Goal: Information Seeking & Learning: Understand process/instructions

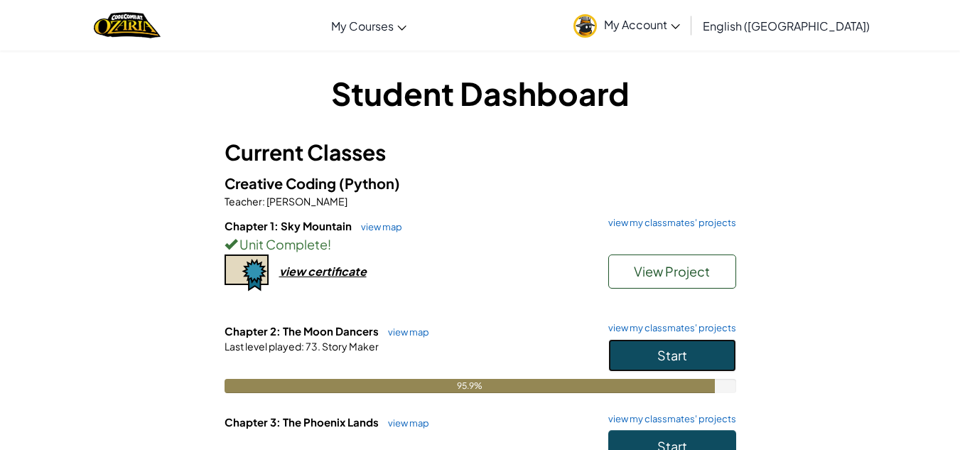
click at [677, 350] on span "Start" at bounding box center [673, 355] width 30 height 16
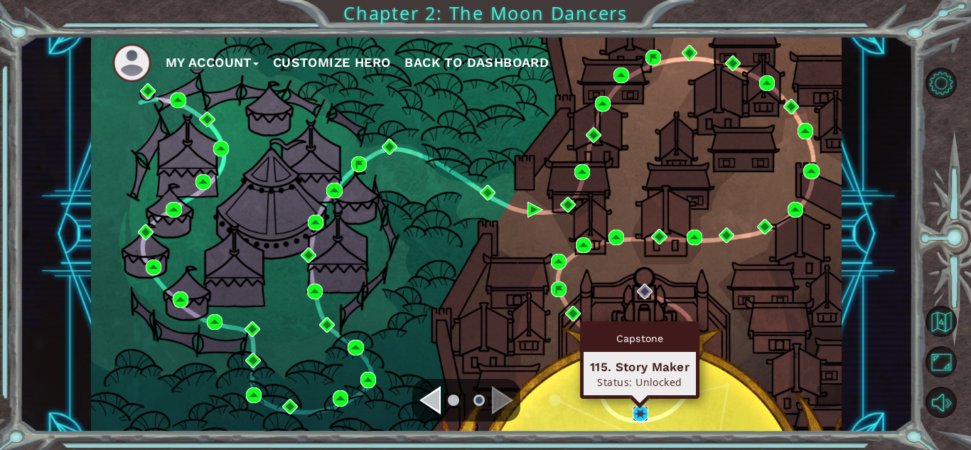
click at [635, 412] on img at bounding box center [641, 414] width 16 height 16
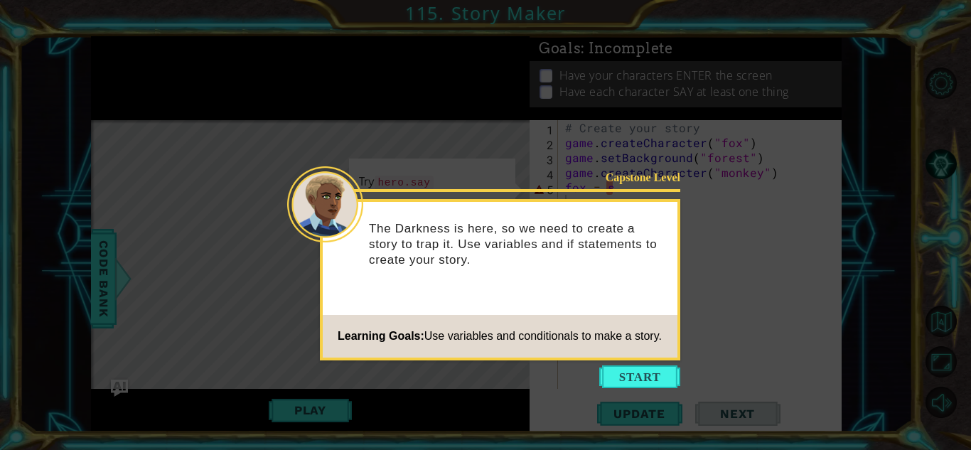
click at [618, 377] on button "Start" at bounding box center [639, 376] width 81 height 23
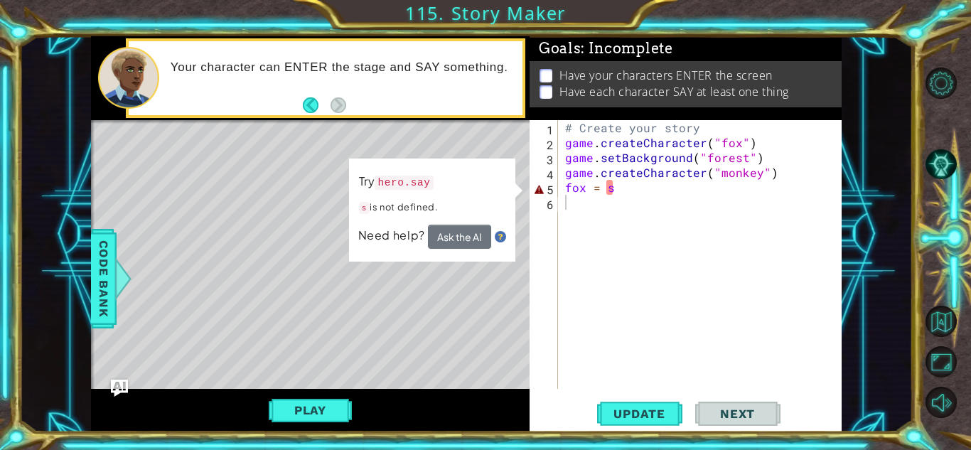
click at [500, 237] on img at bounding box center [500, 236] width 11 height 11
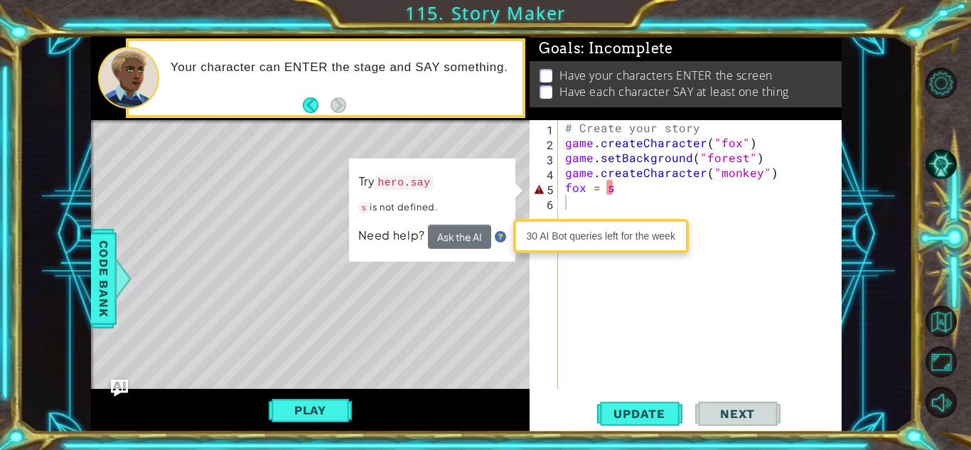
click at [500, 237] on img at bounding box center [500, 236] width 11 height 11
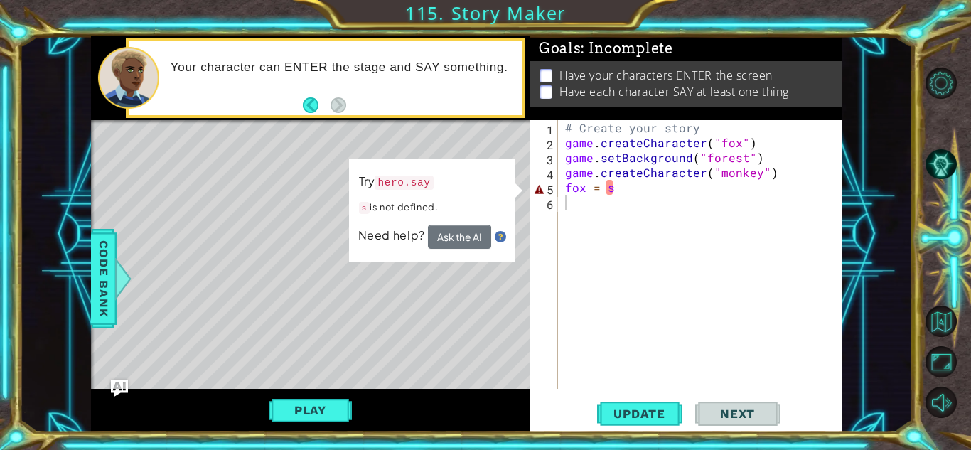
click at [500, 238] on img at bounding box center [500, 236] width 11 height 11
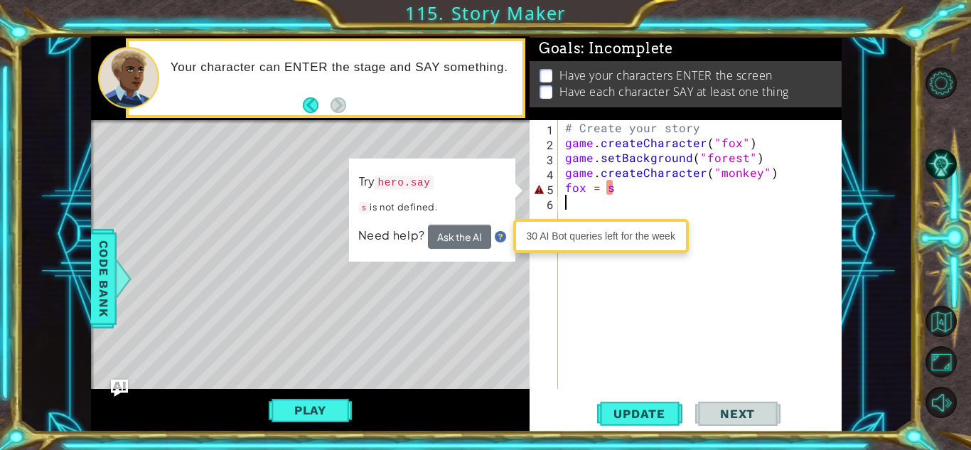
click at [500, 238] on img at bounding box center [500, 236] width 11 height 11
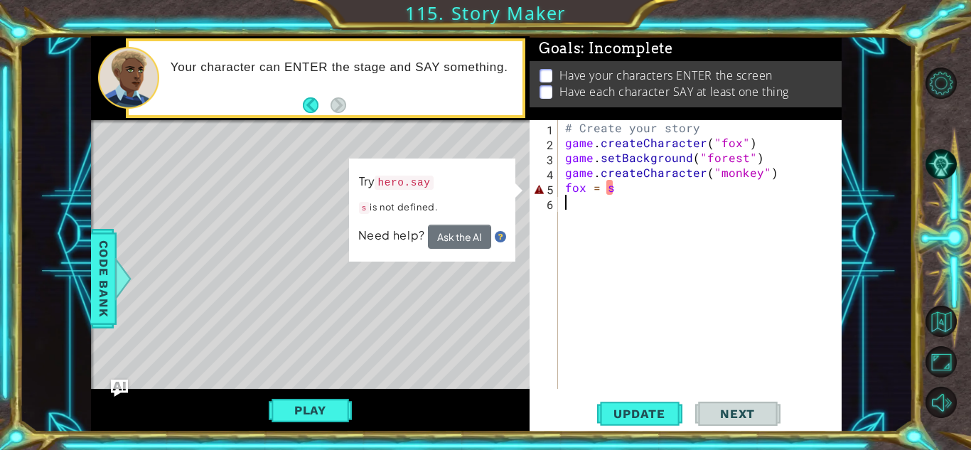
click at [500, 238] on img at bounding box center [500, 236] width 11 height 11
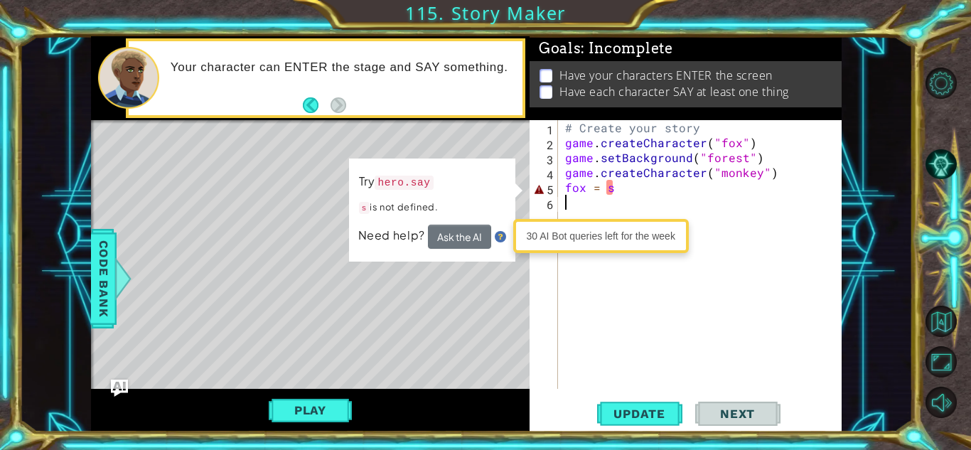
click at [500, 238] on img at bounding box center [500, 236] width 11 height 11
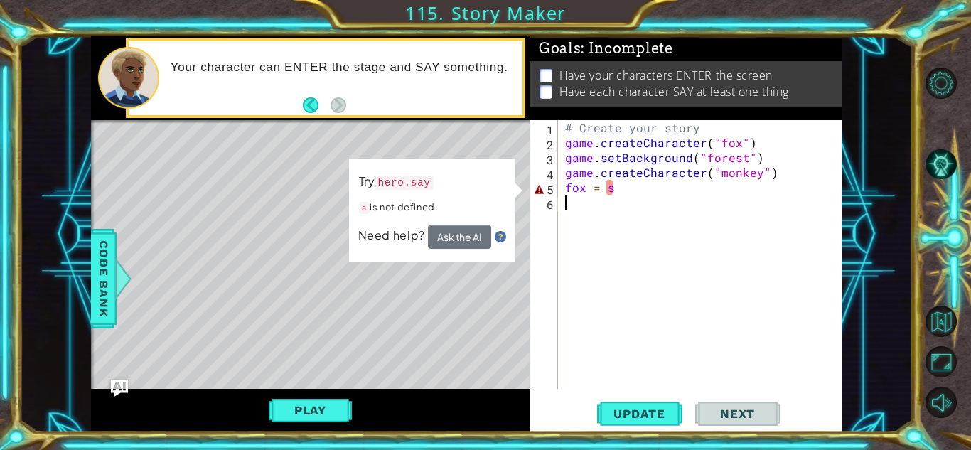
click at [500, 238] on img at bounding box center [500, 236] width 11 height 11
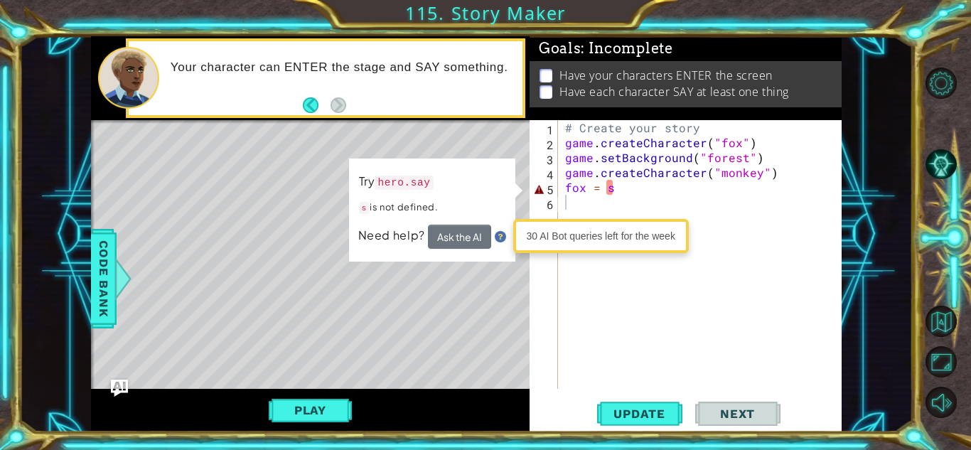
click at [500, 238] on img at bounding box center [500, 236] width 11 height 11
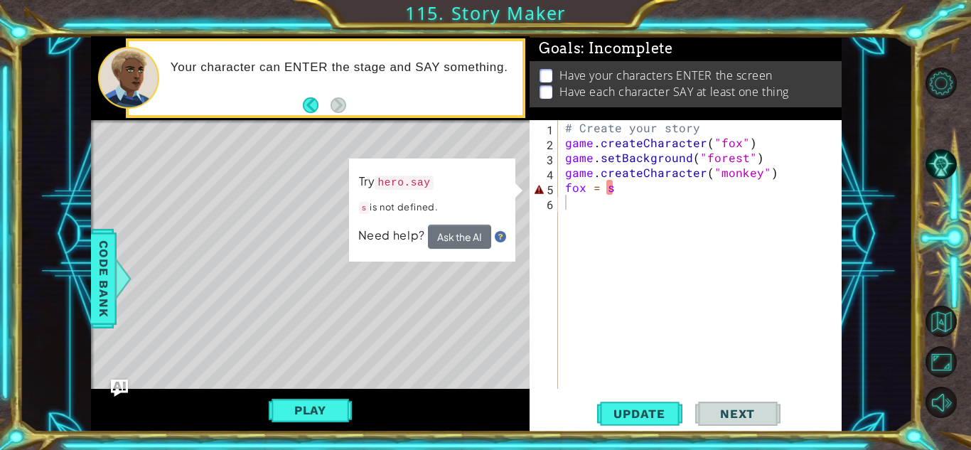
click at [499, 238] on img at bounding box center [500, 236] width 11 height 11
click at [498, 238] on img at bounding box center [500, 236] width 11 height 11
drag, startPoint x: 498, startPoint y: 238, endPoint x: 554, endPoint y: 272, distance: 64.7
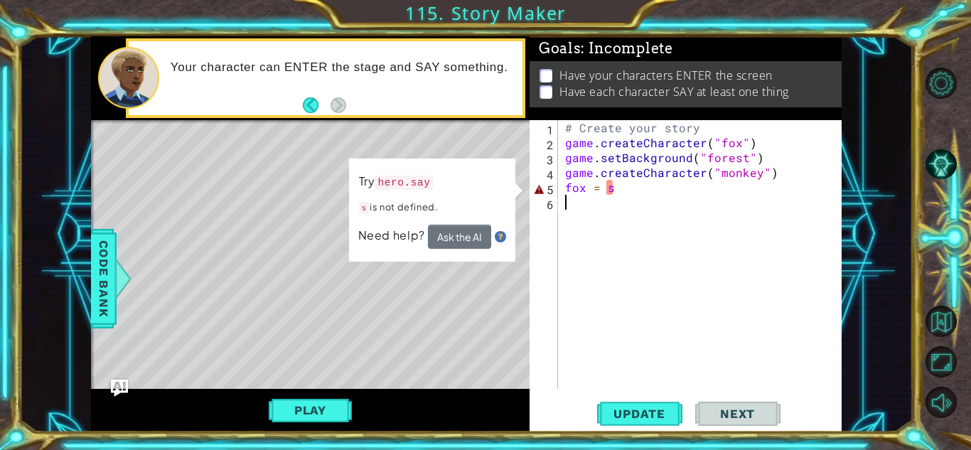
click at [545, 268] on div "1 ההההההההההההההההההההההההההההההההההההההההההההההההההההההההההההההההההההההההההההה…" at bounding box center [466, 234] width 751 height 396
click at [471, 239] on button "Ask the AI" at bounding box center [459, 237] width 63 height 24
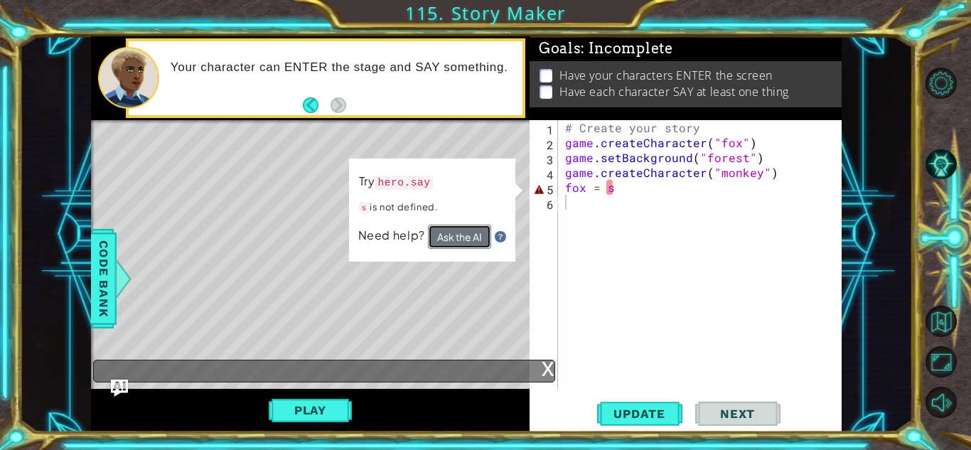
click at [471, 239] on button "Ask the AI" at bounding box center [459, 237] width 63 height 24
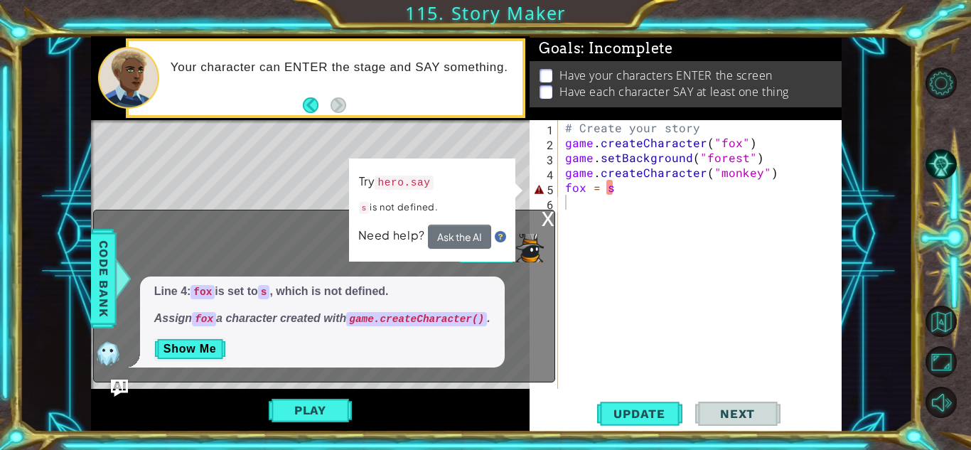
drag, startPoint x: 196, startPoint y: 289, endPoint x: 377, endPoint y: 297, distance: 180.7
click at [377, 297] on p "Line 4: fox is set to s , which is not defined." at bounding box center [322, 292] width 336 height 16
drag, startPoint x: 256, startPoint y: 313, endPoint x: 393, endPoint y: 321, distance: 137.5
click at [455, 321] on p "Assign fox a character created with game.createCharacter() ." at bounding box center [322, 319] width 336 height 16
drag, startPoint x: 350, startPoint y: 321, endPoint x: 452, endPoint y: 317, distance: 102.5
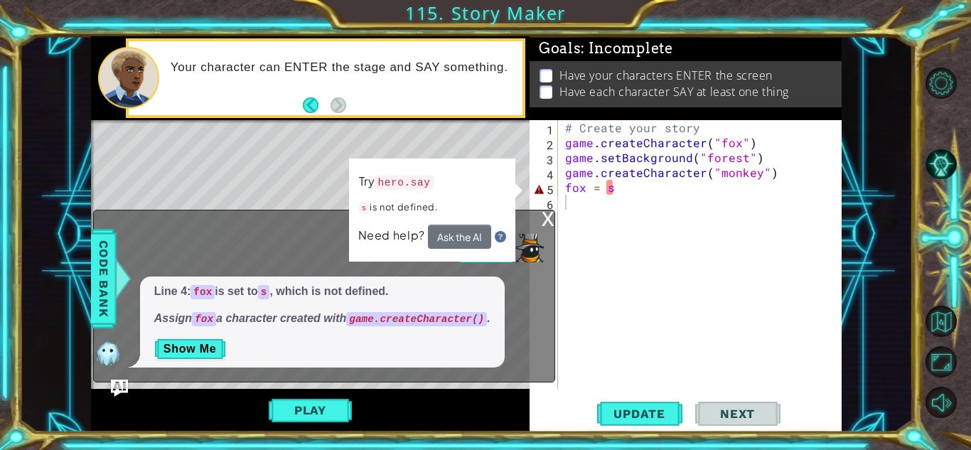
click at [343, 323] on em "Assign fox a character created with game.createCharacter() ." at bounding box center [322, 318] width 336 height 12
drag, startPoint x: 252, startPoint y: 306, endPoint x: 239, endPoint y: 330, distance: 27.3
click at [239, 330] on div "Line 4: fox is set to s , which is not defined. Assign fox a character created …" at bounding box center [322, 322] width 365 height 91
click at [250, 326] on div "Line 4: fox is set to s , which is not defined. Assign fox a character created …" at bounding box center [322, 322] width 365 height 91
click at [251, 326] on p "Assign fox a character created with game.createCharacter() ." at bounding box center [322, 319] width 336 height 16
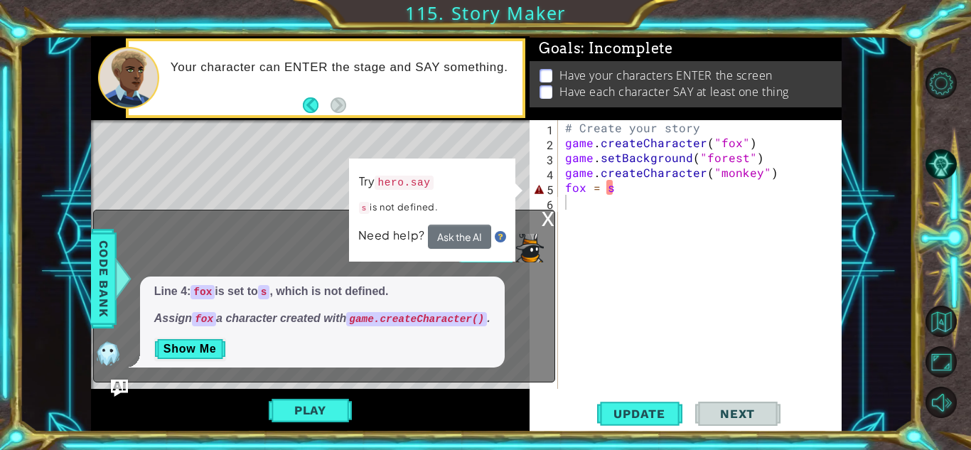
click at [253, 326] on p "Assign fox a character created with game.createCharacter() ." at bounding box center [322, 319] width 336 height 16
click at [253, 324] on p "Assign fox a character created with game.createCharacter() ." at bounding box center [322, 319] width 336 height 16
click at [252, 323] on em "Assign fox a character created with game.createCharacter() ." at bounding box center [322, 318] width 336 height 12
click at [250, 319] on em "Assign fox a character created with game.createCharacter() ." at bounding box center [322, 318] width 336 height 12
click at [250, 317] on em "Assign fox a character created with game.createCharacter() ." at bounding box center [322, 318] width 336 height 12
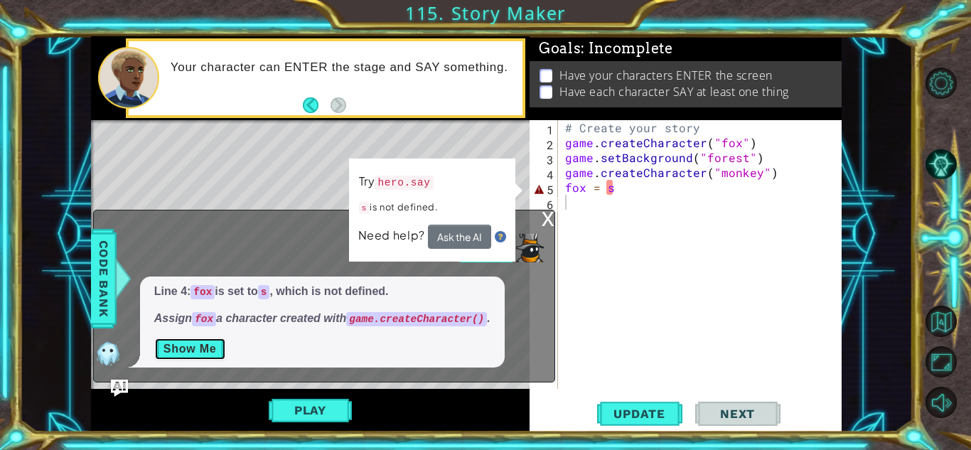
click at [209, 347] on button "Show Me" at bounding box center [190, 349] width 72 height 23
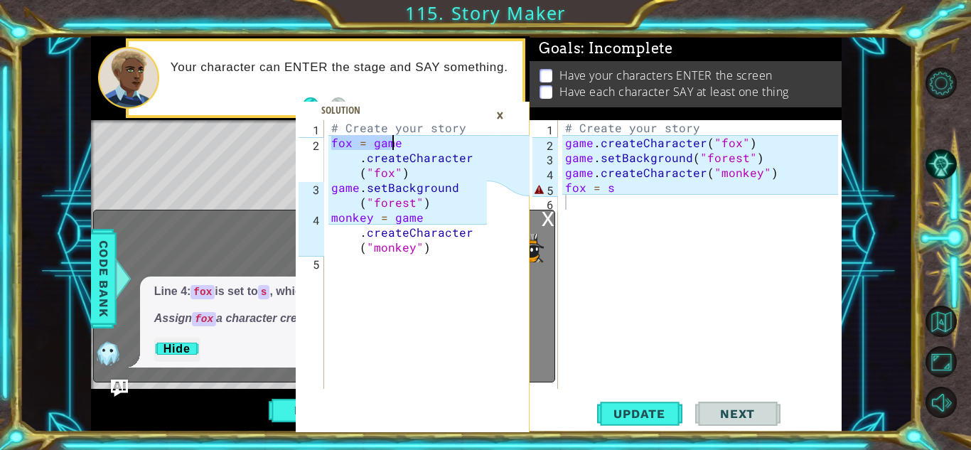
drag, startPoint x: 334, startPoint y: 143, endPoint x: 418, endPoint y: 148, distance: 84.0
click at [418, 148] on div "# Create your story fox = game . createCharacter ( "fox" ) game . setBackground…" at bounding box center [411, 269] width 166 height 299
click at [408, 219] on div "# Create your story fox = game . createCharacter ( "fox" ) game . setBackground…" at bounding box center [411, 269] width 166 height 299
type textarea "monkey = game.createCharacter("monkey")"
click at [449, 240] on div "# Create your story fox = game . createCharacter ( "fox" ) game . setBackground…" at bounding box center [411, 269] width 166 height 299
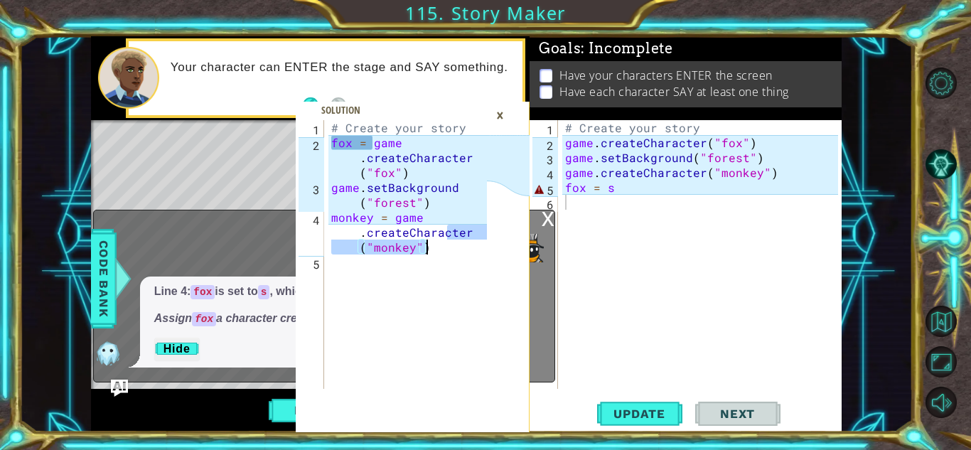
click at [443, 252] on div "# Create your story fox = game . createCharacter ( "fox" ) game . setBackground…" at bounding box center [407, 254] width 159 height 269
click at [443, 264] on div "# Create your story fox = game . createCharacter ( "fox" ) game . setBackground…" at bounding box center [411, 269] width 166 height 299
drag, startPoint x: 439, startPoint y: 278, endPoint x: 417, endPoint y: 281, distance: 21.6
click at [439, 277] on div "# Create your story fox = game . createCharacter ( "fox" ) game . setBackground…" at bounding box center [411, 269] width 166 height 299
click at [424, 264] on div "# Create your story fox = game . createCharacter ( "fox" ) game . setBackground…" at bounding box center [411, 269] width 166 height 299
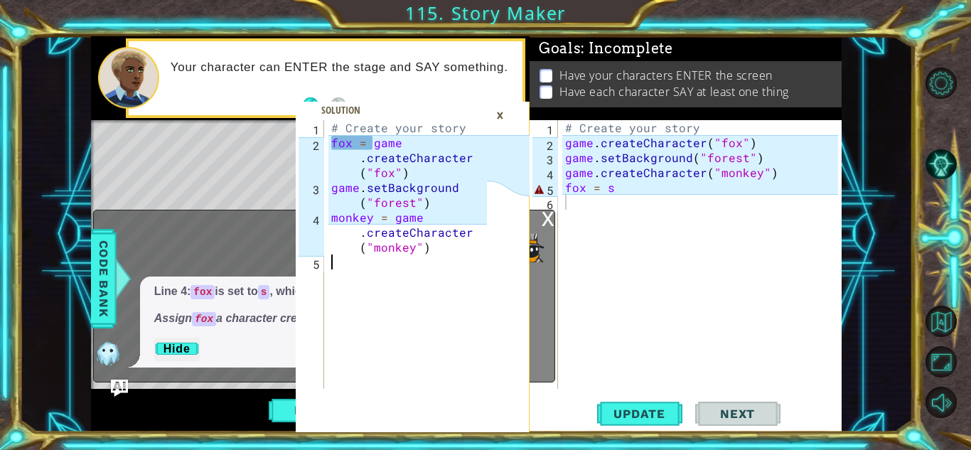
drag, startPoint x: 399, startPoint y: 252, endPoint x: 406, endPoint y: 256, distance: 7.3
click at [404, 250] on div "# Create your story fox = game . createCharacter ( "fox" ) game . setBackground…" at bounding box center [411, 269] width 166 height 299
type textarea "monkey = game.createCharacter("monkey")"
drag, startPoint x: 652, startPoint y: 408, endPoint x: 645, endPoint y: 382, distance: 27.2
click at [651, 407] on span "Update" at bounding box center [639, 414] width 80 height 14
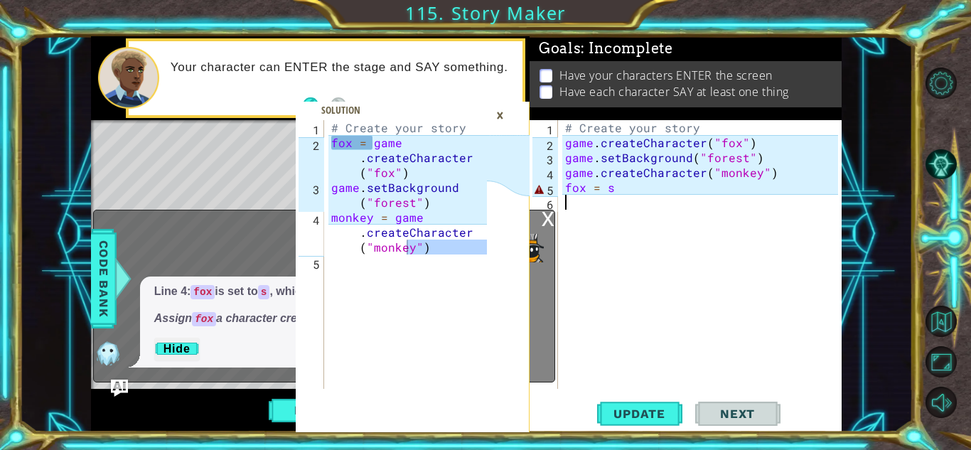
click at [671, 178] on div "# Create your story game . createCharacter ( "fox" ) game . setBackground ( "fo…" at bounding box center [703, 269] width 283 height 299
click at [505, 116] on div "×" at bounding box center [500, 115] width 22 height 24
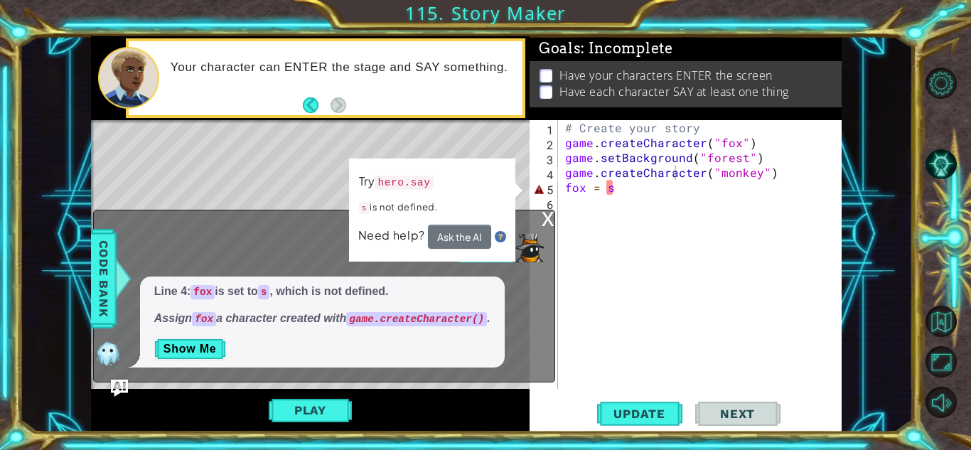
click at [550, 212] on div "x" at bounding box center [548, 217] width 13 height 14
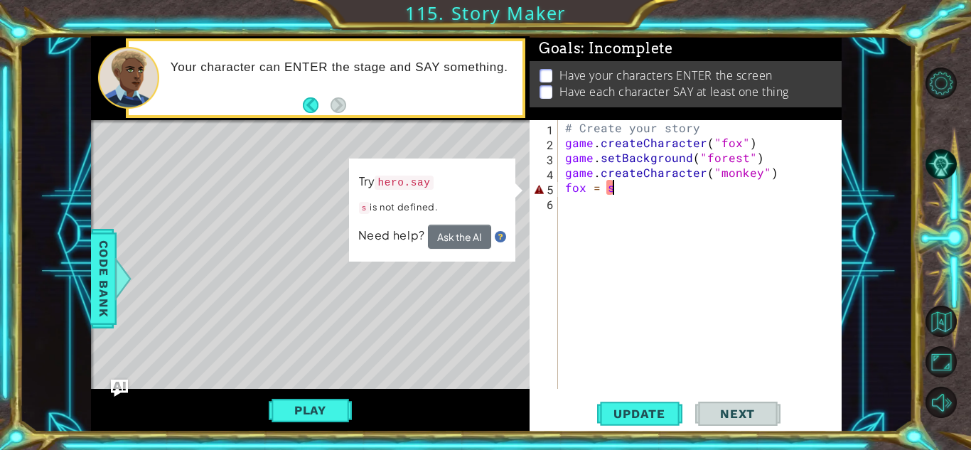
click at [663, 190] on div "# Create your story game . createCharacter ( "fox" ) game . setBackground ( "fo…" at bounding box center [703, 269] width 283 height 299
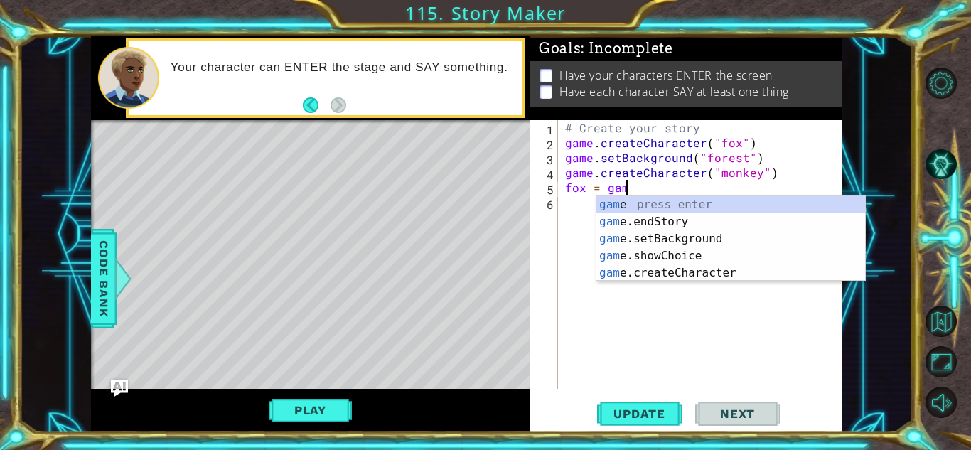
scroll to position [0, 4]
type textarea "fox = game"
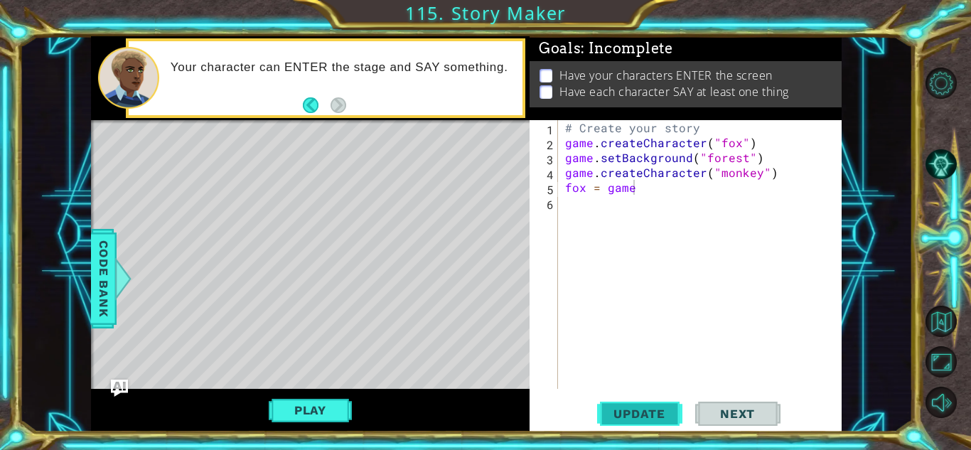
drag, startPoint x: 640, startPoint y: 417, endPoint x: 635, endPoint y: 408, distance: 10.5
click at [638, 412] on span "Update" at bounding box center [639, 414] width 80 height 14
click at [645, 412] on span "Update" at bounding box center [639, 414] width 80 height 14
click at [325, 403] on button "Play" at bounding box center [310, 410] width 83 height 27
click at [600, 212] on div "# Create your story game . createCharacter ( "fox" ) game . setBackground ( "fo…" at bounding box center [703, 269] width 283 height 299
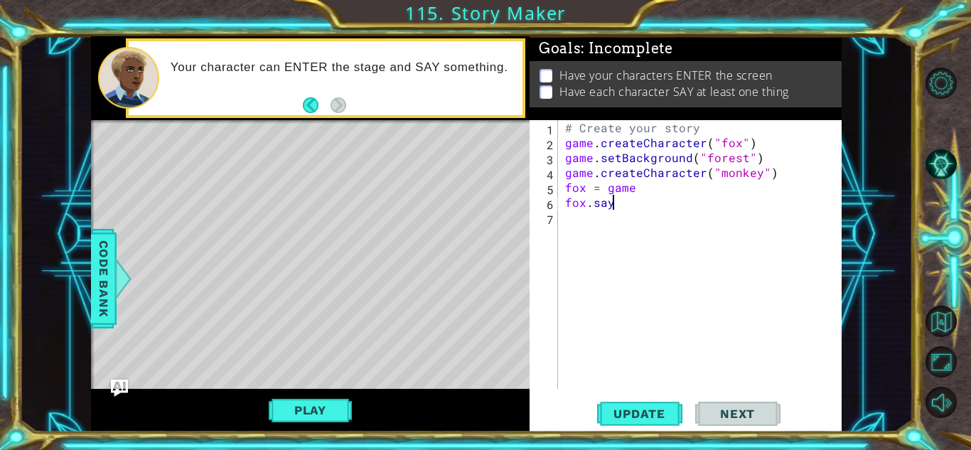
scroll to position [0, 2]
type textarea "fox.say()"
click at [677, 234] on div "# Create your story game . createCharacter ( "fox" ) game . setBackground ( "fo…" at bounding box center [703, 269] width 283 height 299
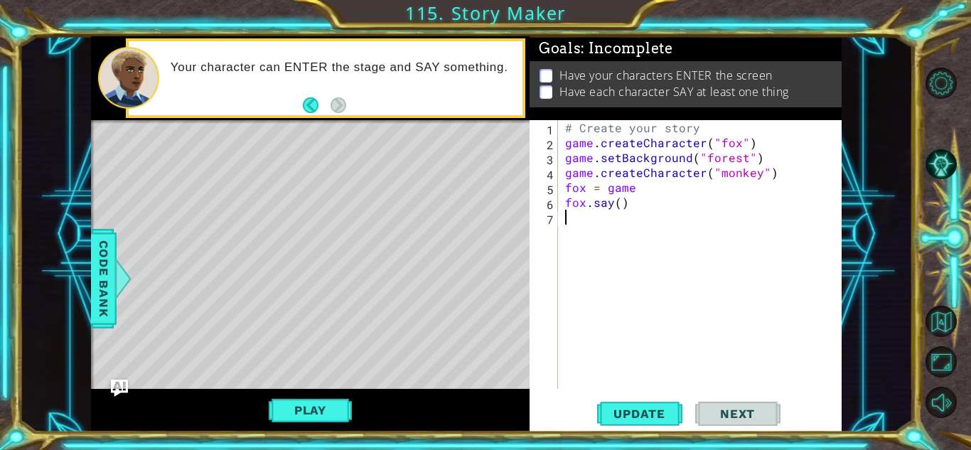
click at [626, 206] on div "# Create your story game . createCharacter ( "fox" ) game . setBackground ( "fo…" at bounding box center [703, 269] width 283 height 299
click at [621, 204] on div "# Create your story game . createCharacter ( "fox" ) game . setBackground ( "fo…" at bounding box center [703, 269] width 283 height 299
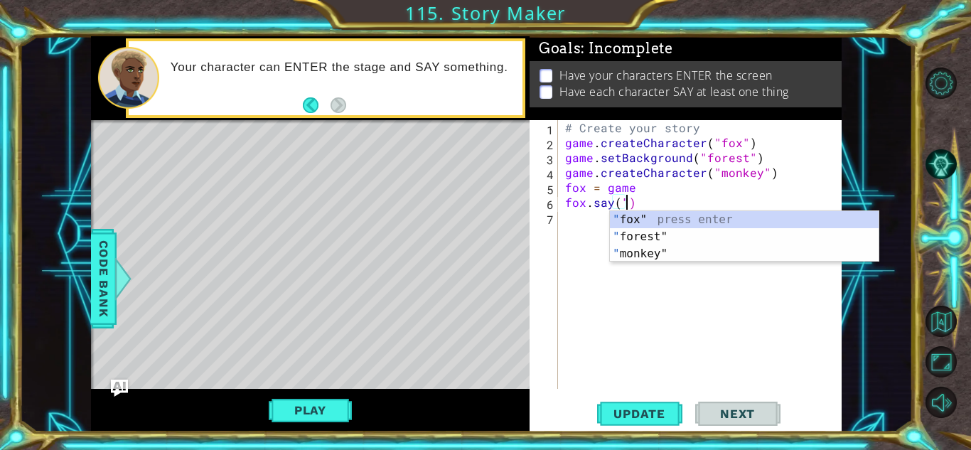
scroll to position [0, 4]
click at [623, 203] on div "# Create your story game . createCharacter ( "fox" ) game . setBackground ( "fo…" at bounding box center [703, 269] width 283 height 299
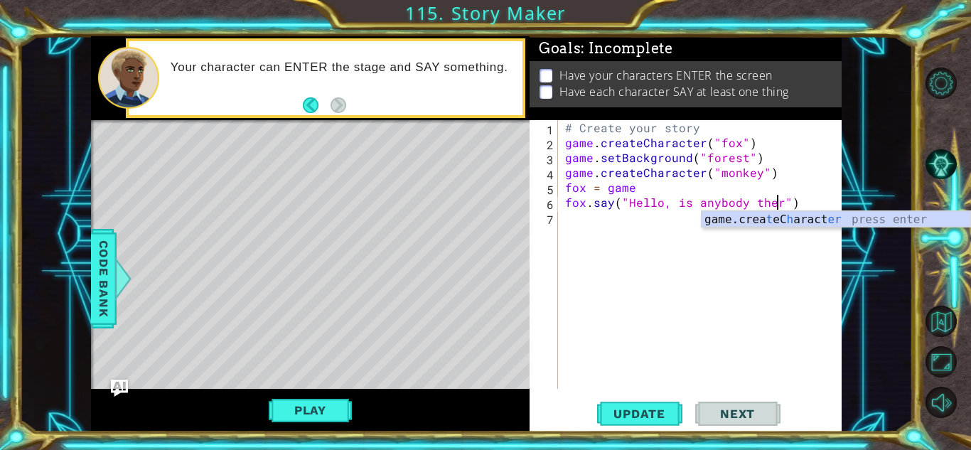
scroll to position [0, 14]
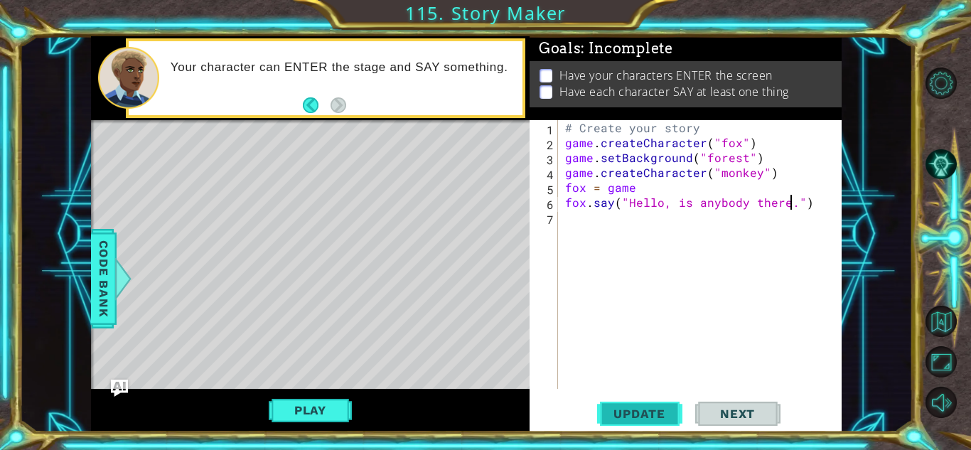
type textarea "fox.say("Hello, is anybody there.")"
click at [618, 401] on button "Update" at bounding box center [639, 413] width 85 height 31
drag, startPoint x: 294, startPoint y: 407, endPoint x: 288, endPoint y: 412, distance: 8.1
click at [294, 407] on button "Play" at bounding box center [310, 410] width 83 height 27
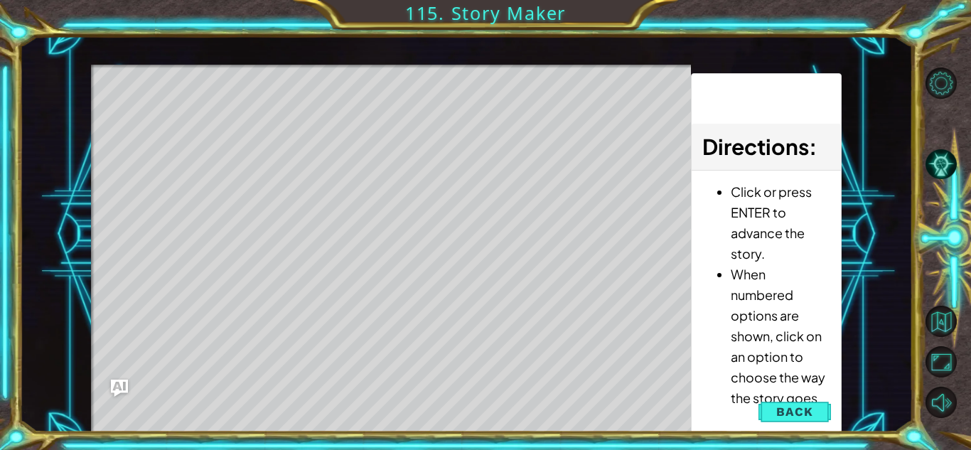
drag, startPoint x: 423, startPoint y: 96, endPoint x: 429, endPoint y: 113, distance: 18.0
click at [429, 113] on div "Level Map" at bounding box center [419, 274] width 657 height 419
click at [421, 100] on div "Level Map" at bounding box center [419, 274] width 657 height 419
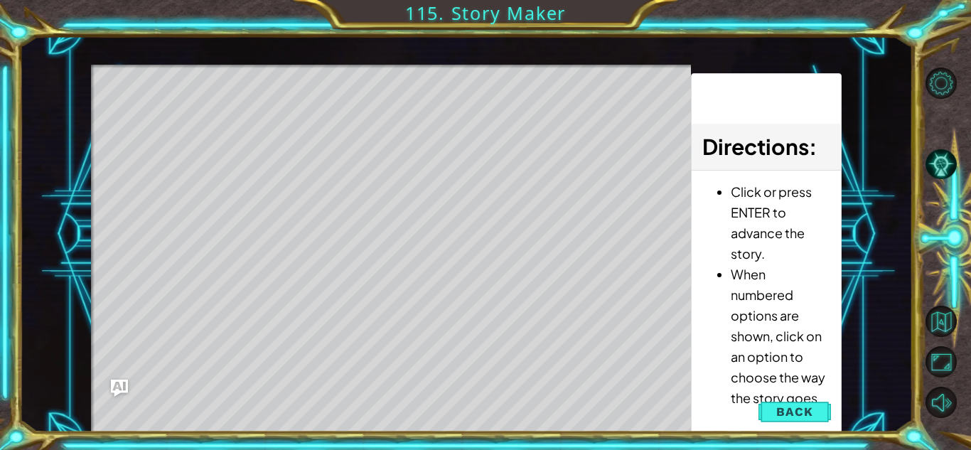
drag, startPoint x: 421, startPoint y: 100, endPoint x: 289, endPoint y: 316, distance: 252.4
click at [420, 102] on div "Level Map" at bounding box center [419, 274] width 657 height 419
click at [812, 410] on button "Back" at bounding box center [794, 411] width 72 height 28
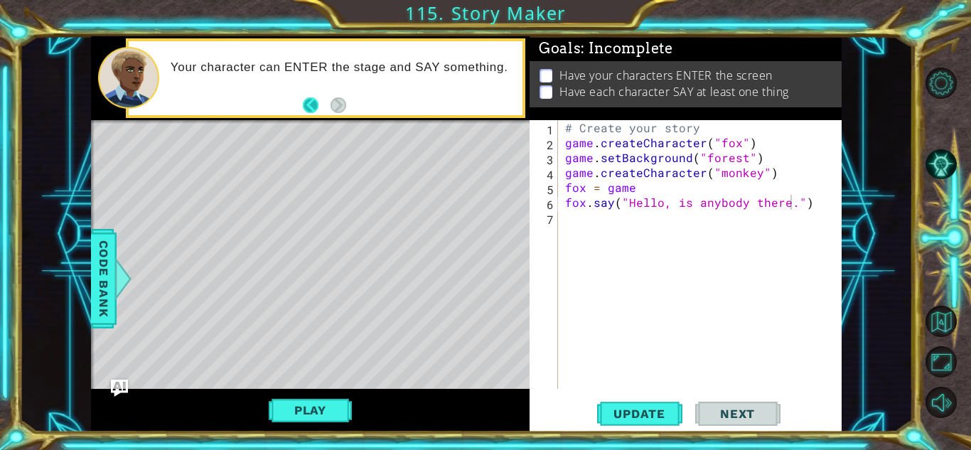
click at [304, 109] on button "Back" at bounding box center [317, 105] width 28 height 16
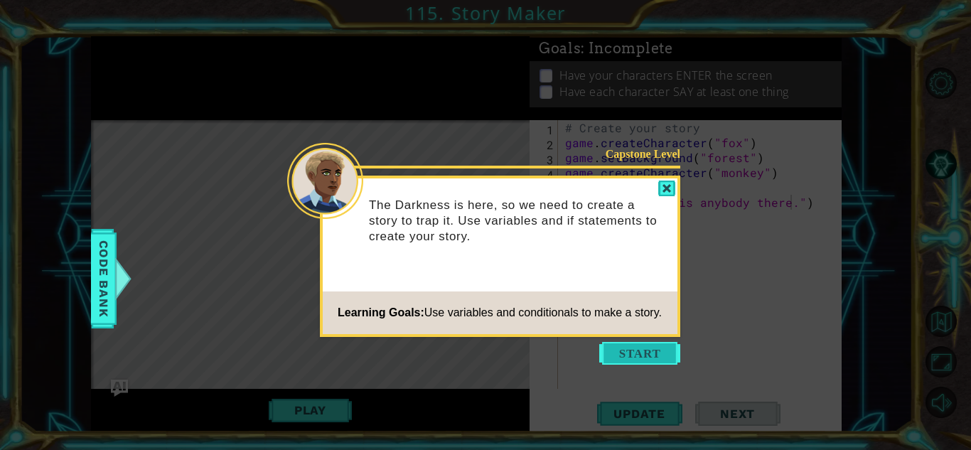
click at [667, 347] on button "Start" at bounding box center [639, 353] width 81 height 23
click at [667, 346] on div "# Create your story game . createCharacter ( "fox" ) game . setBackground ( "fo…" at bounding box center [703, 269] width 283 height 299
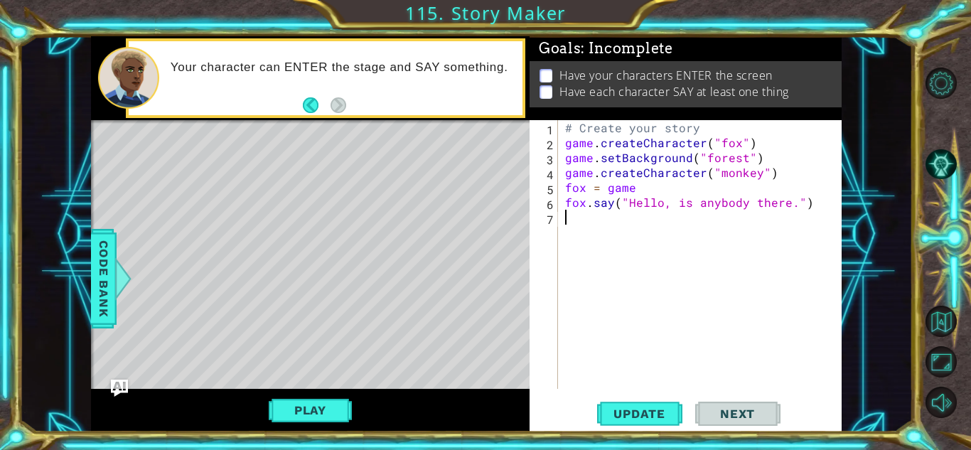
scroll to position [0, 0]
click at [335, 405] on button "Play" at bounding box center [310, 410] width 83 height 27
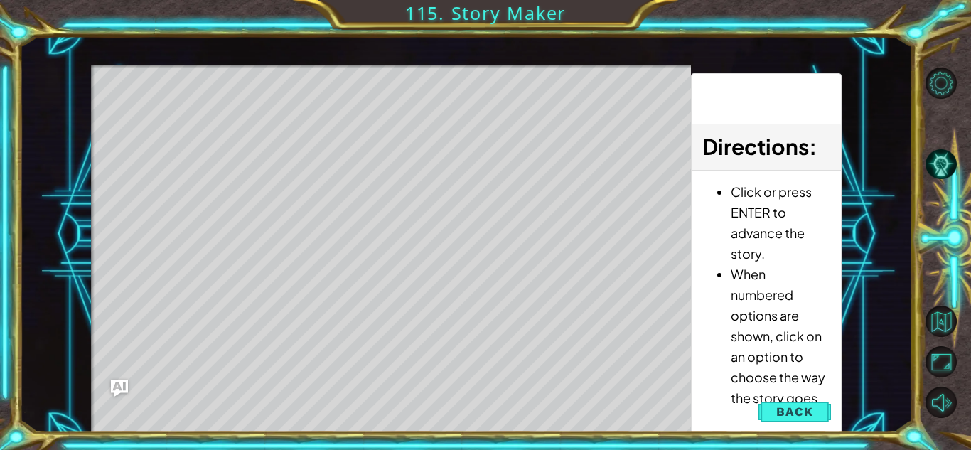
click at [397, 102] on div "Level Map" at bounding box center [419, 274] width 657 height 419
drag, startPoint x: 396, startPoint y: 102, endPoint x: 375, endPoint y: 138, distance: 41.7
click at [385, 127] on div "Level Map" at bounding box center [419, 274] width 657 height 419
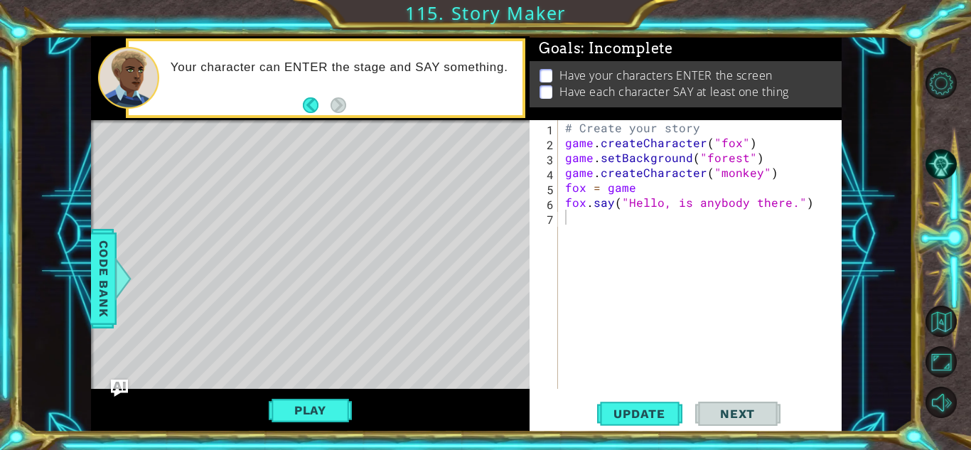
click at [635, 188] on div "# Create your story game . createCharacter ( "fox" ) game . setBackground ( "fo…" at bounding box center [703, 269] width 283 height 299
type textarea "f"
type textarea "game.createCharacter("monkey")"
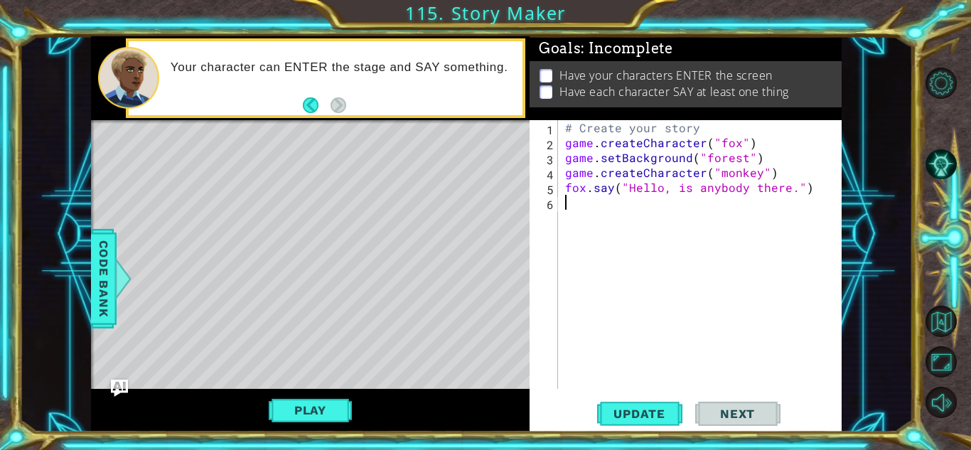
click at [587, 203] on div "# Create your story game . createCharacter ( "fox" ) game . setBackground ( "fo…" at bounding box center [703, 269] width 283 height 299
type textarea "f"
click at [772, 173] on div "# Create your story game . createCharacter ( "fox" ) game . setBackground ( "fo…" at bounding box center [703, 269] width 283 height 299
type textarea "game.createCharacter("monkey")"
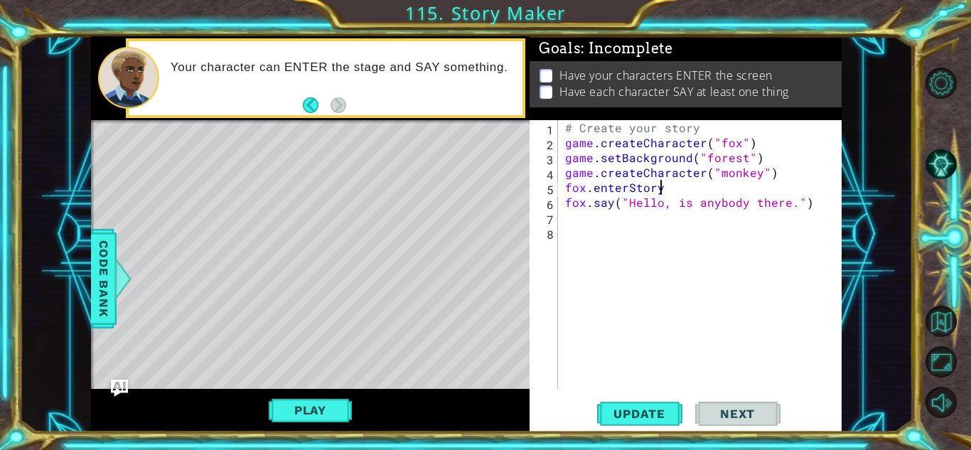
scroll to position [0, 6]
click at [647, 430] on div "fox.enterStory() 1 2 3 4 5 6 7 8 # Create your story game . createCharacter ( "…" at bounding box center [686, 275] width 312 height 311
click at [647, 416] on span "Update" at bounding box center [639, 414] width 80 height 14
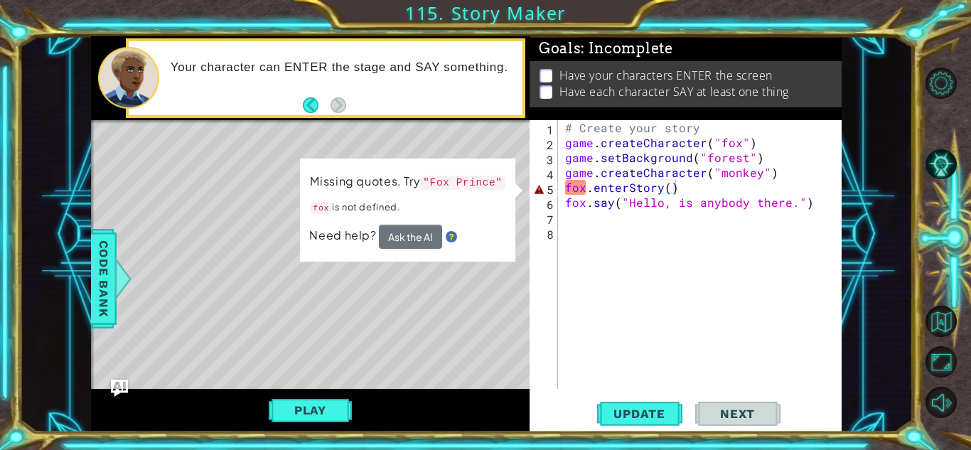
drag, startPoint x: 461, startPoint y: 190, endPoint x: 446, endPoint y: 233, distance: 45.9
click at [446, 233] on div "Missing quotes. Try "Fox Prince" fox is not defined. Need help? Ask the AI" at bounding box center [407, 210] width 216 height 107
click at [419, 236] on button "Ask the AI" at bounding box center [410, 236] width 64 height 25
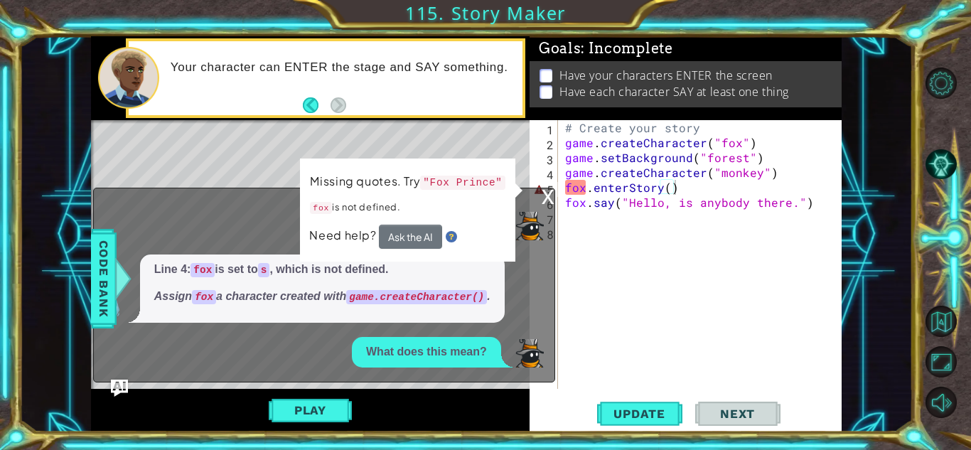
drag, startPoint x: 443, startPoint y: 290, endPoint x: 458, endPoint y: 305, distance: 21.6
click at [451, 300] on p "Assign fox a character created with game.createCharacter() ." at bounding box center [322, 297] width 336 height 16
click at [261, 289] on div "??? Line 4: fox is set to s , which is not defined. Assign fox a character crea…" at bounding box center [321, 288] width 454 height 157
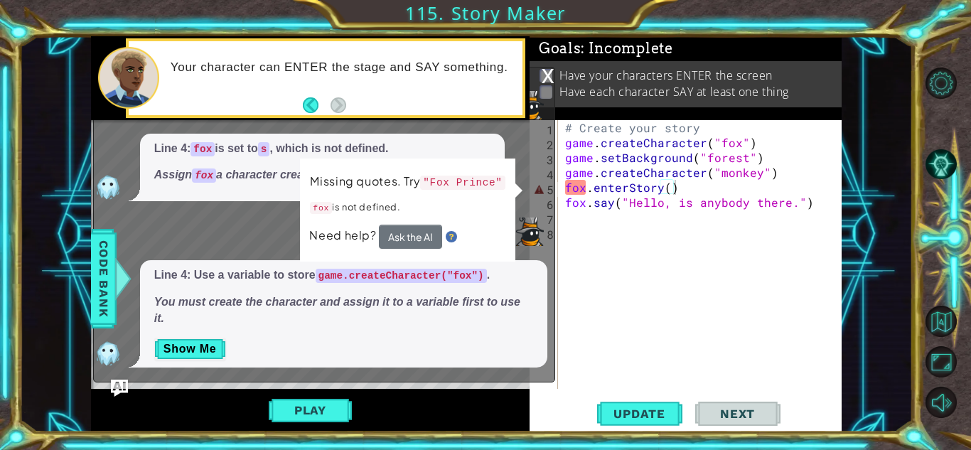
drag, startPoint x: 415, startPoint y: 282, endPoint x: 480, endPoint y: 283, distance: 64.7
click at [480, 283] on p "Line 4: Use a variable to store game.createCharacter("fox") ." at bounding box center [343, 275] width 379 height 16
drag, startPoint x: 432, startPoint y: 291, endPoint x: 387, endPoint y: 298, distance: 45.9
click at [396, 296] on span "Line 4: Use a variable to store game.createCharacter("fox") . You must create t…" at bounding box center [343, 297] width 379 height 60
click at [350, 289] on span "Line 4: Use a variable to store game.createCharacter("fox") . You must create t…" at bounding box center [343, 297] width 379 height 60
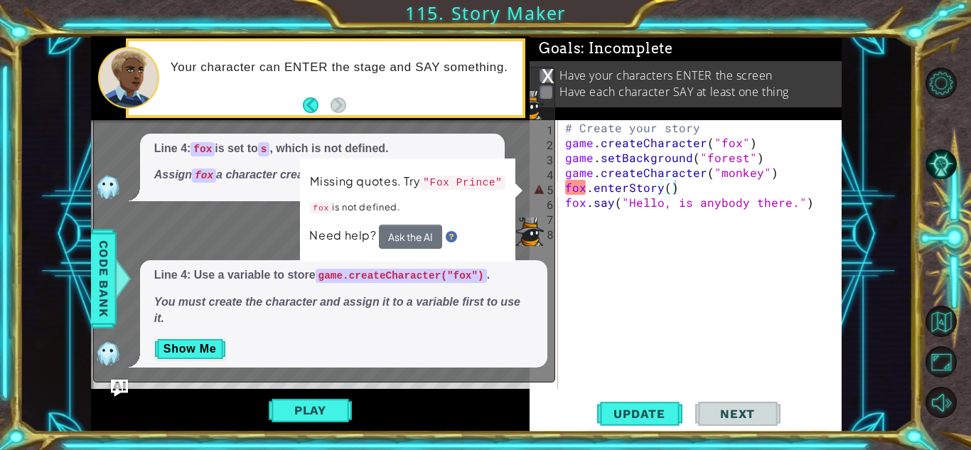
drag, startPoint x: 248, startPoint y: 306, endPoint x: 389, endPoint y: 304, distance: 140.8
click at [389, 304] on em "You must create the character and assign it to a variable first to use it." at bounding box center [337, 310] width 366 height 28
click at [187, 262] on div "Line 4: Use a variable to store game.createCharacter("fox") . You must create t…" at bounding box center [343, 313] width 407 height 107
click at [208, 345] on button "Show Me" at bounding box center [190, 349] width 72 height 23
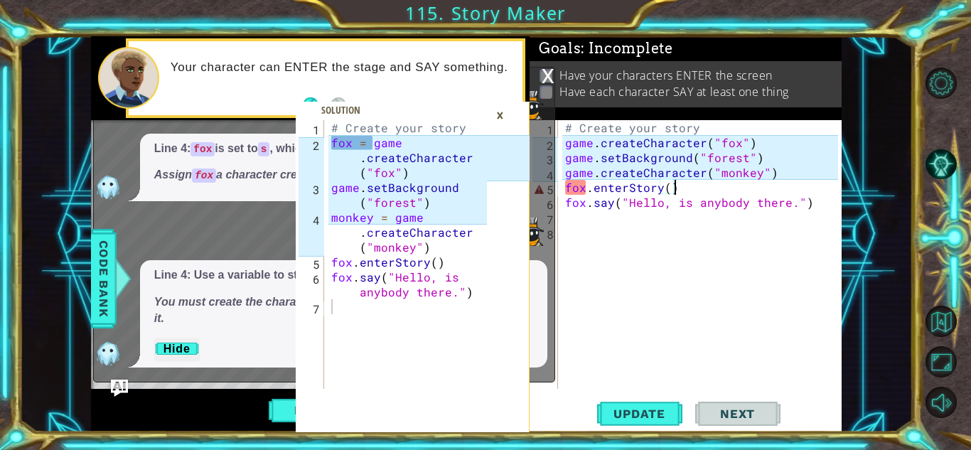
click at [563, 145] on div "# Create your story game . createCharacter ( "fox" ) game . setBackground ( "fo…" at bounding box center [703, 269] width 283 height 299
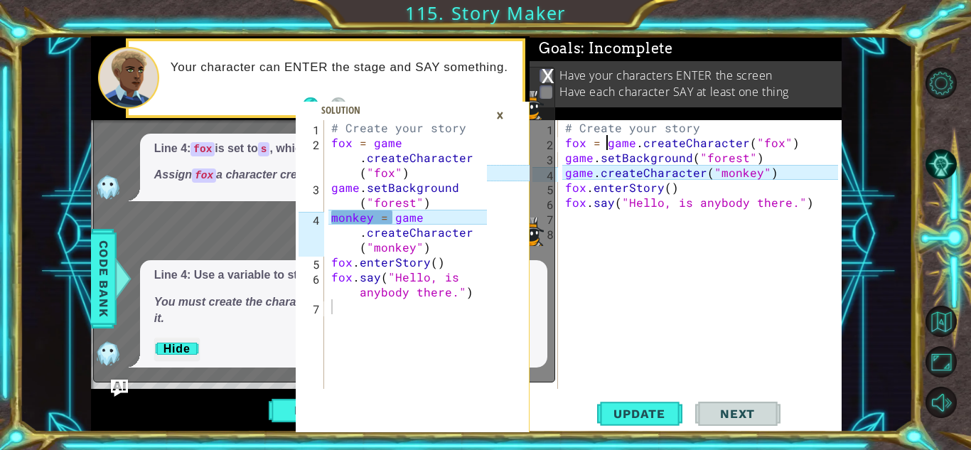
click at [494, 116] on div "×" at bounding box center [500, 115] width 22 height 24
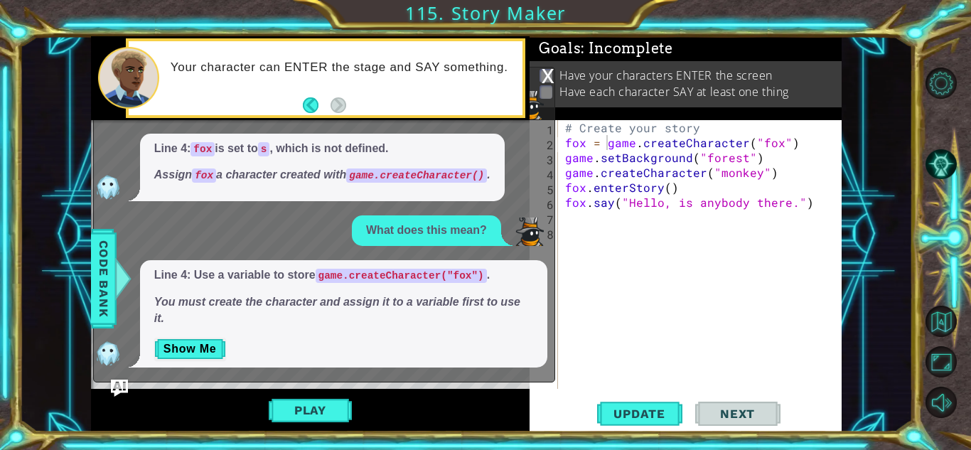
click at [545, 82] on div "x" at bounding box center [548, 75] width 13 height 14
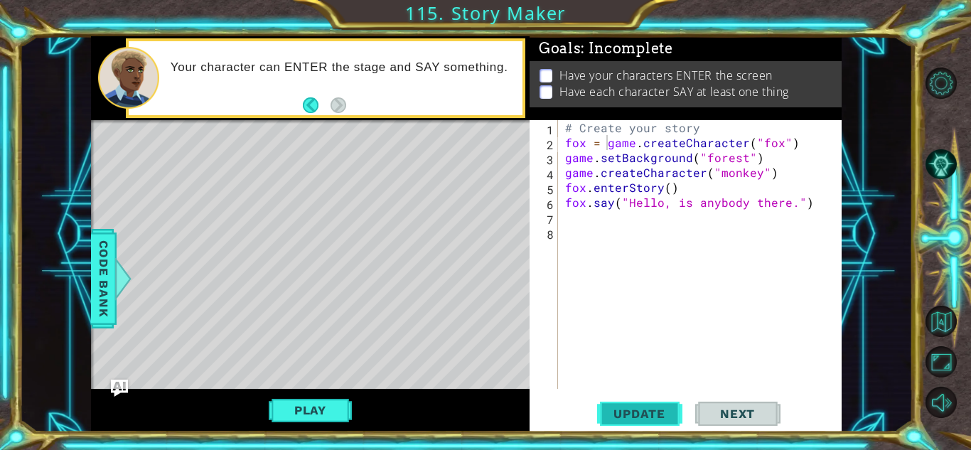
click at [644, 403] on button "Update" at bounding box center [639, 413] width 85 height 31
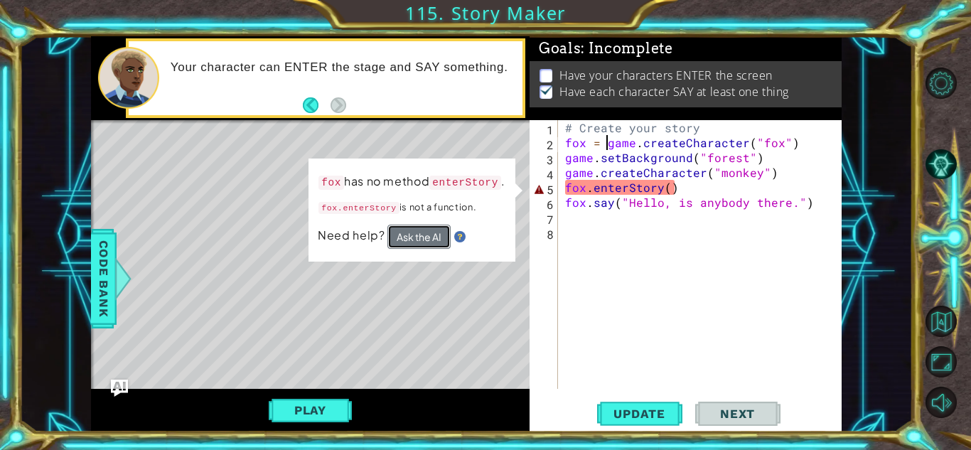
click at [431, 241] on button "Ask the AI" at bounding box center [419, 236] width 64 height 25
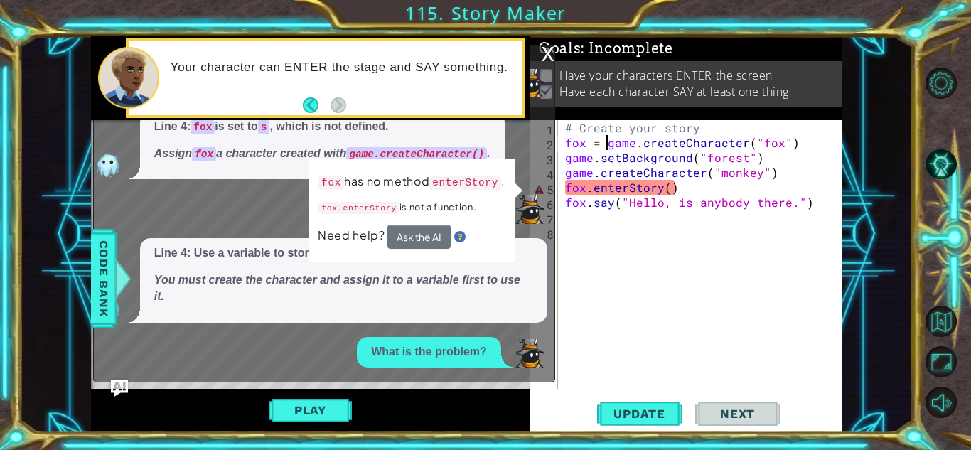
scroll to position [32, 0]
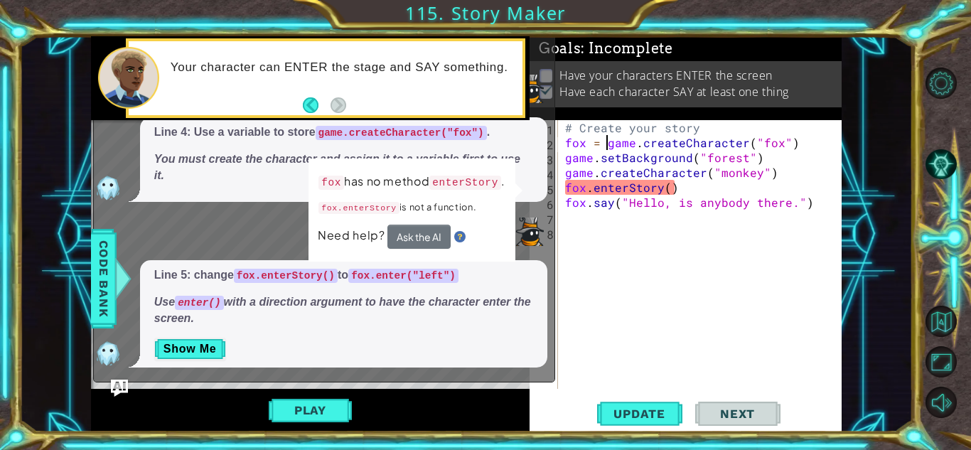
click at [665, 191] on div "# Create your story fox = game . createCharacter ( "fox" ) game . setBackground…" at bounding box center [703, 269] width 283 height 299
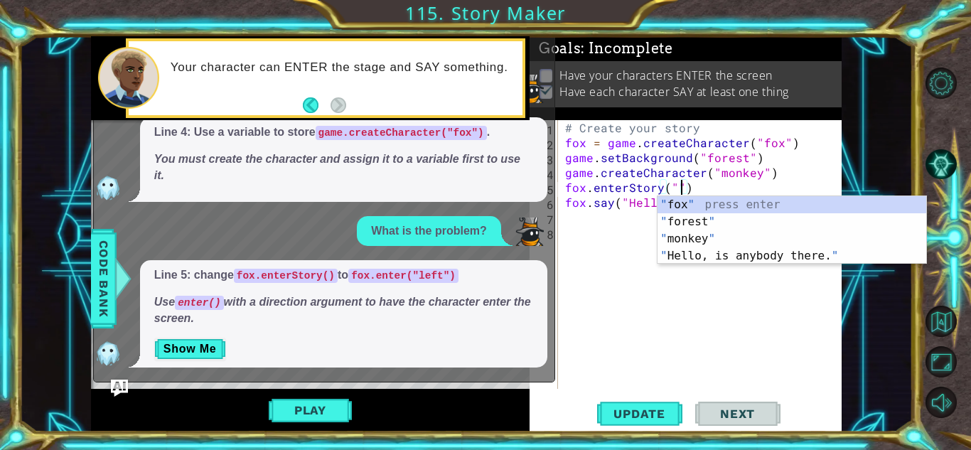
click at [675, 191] on div "# Create your story fox = game . createCharacter ( "fox" ) game . setBackground…" at bounding box center [703, 269] width 283 height 299
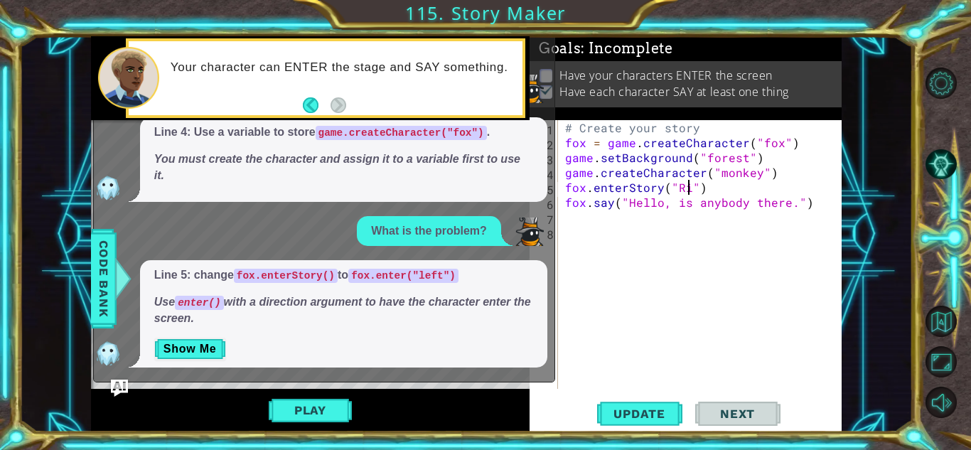
scroll to position [0, 9]
click at [682, 195] on div "# Create your story fox = game . createCharacter ( "fox" ) game . setBackground…" at bounding box center [703, 269] width 283 height 299
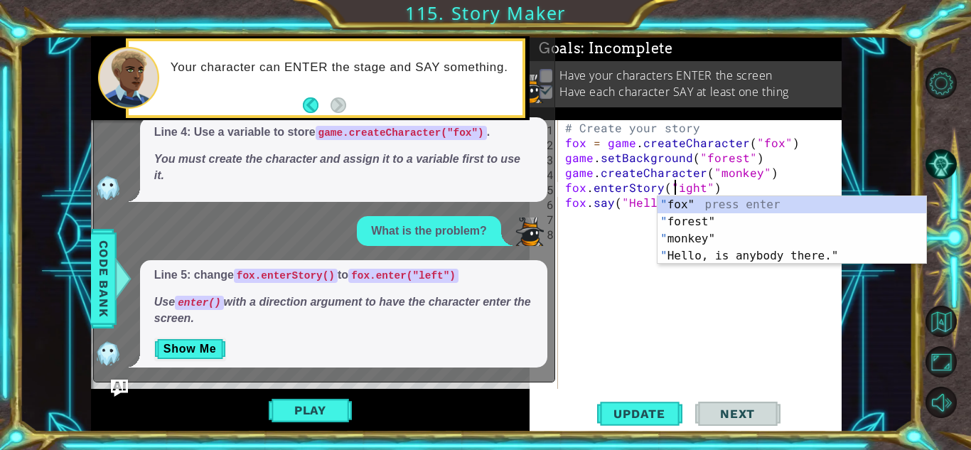
scroll to position [0, 7]
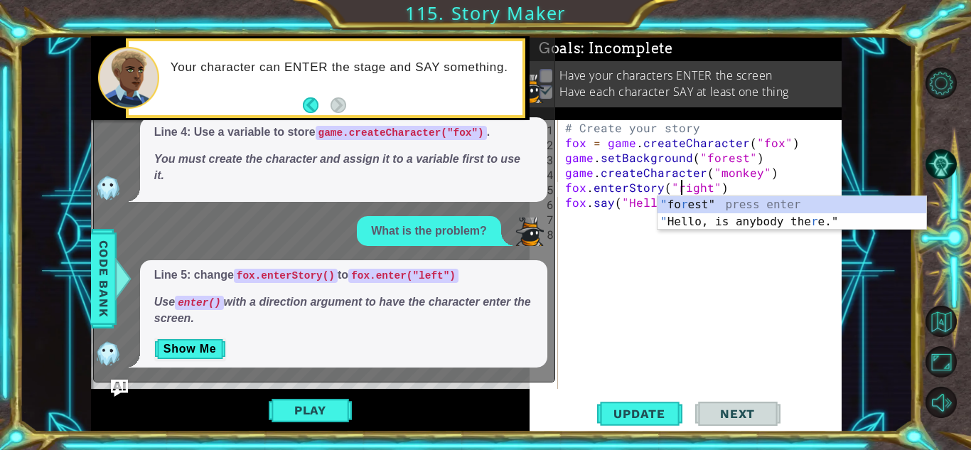
click at [745, 185] on div "# Create your story fox = game . createCharacter ( "fox" ) game . setBackground…" at bounding box center [703, 269] width 283 height 299
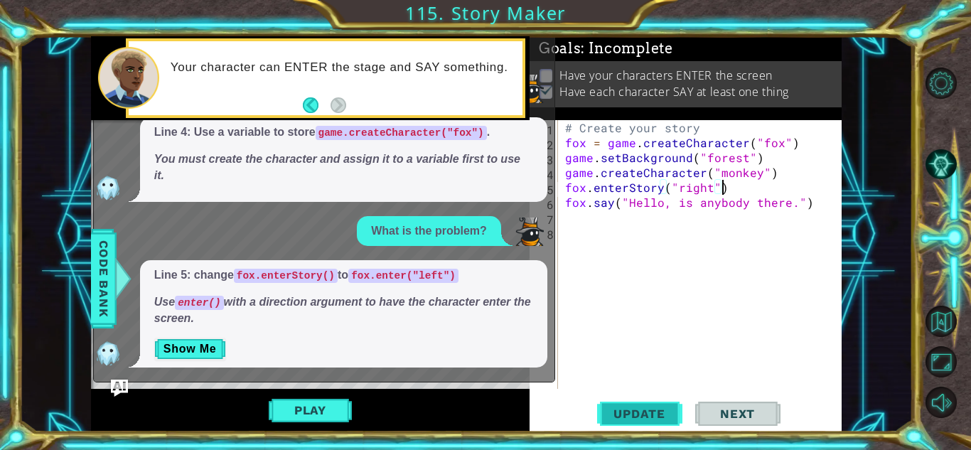
click at [650, 409] on span "Update" at bounding box center [639, 414] width 80 height 14
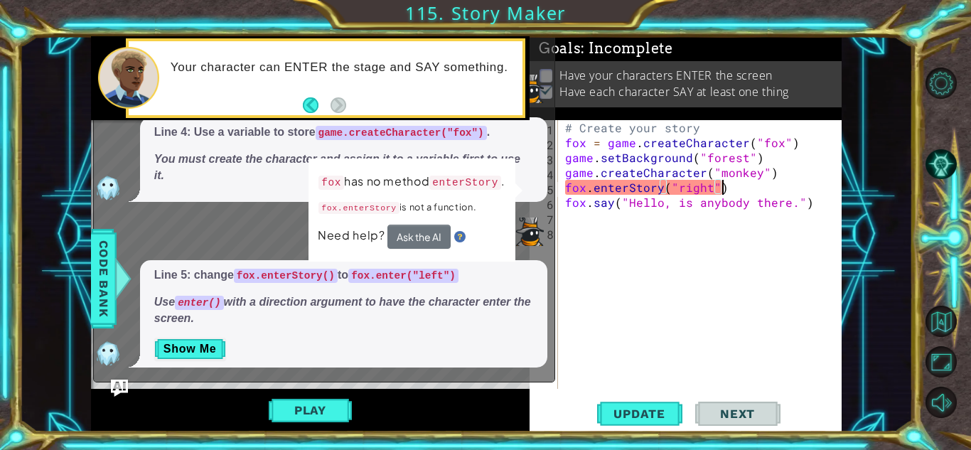
click at [523, 127] on p "Line 4: Use a variable to store game.createCharacter("fox") ." at bounding box center [343, 132] width 379 height 16
drag, startPoint x: 535, startPoint y: 125, endPoint x: 509, endPoint y: 300, distance: 176.8
click at [510, 267] on div "??? Line 4: fox is set to s , which is not defined. Assign fox a character crea…" at bounding box center [321, 157] width 454 height 422
click at [638, 420] on span "Update" at bounding box center [639, 414] width 80 height 14
drag, startPoint x: 332, startPoint y: 401, endPoint x: 336, endPoint y: 409, distance: 8.9
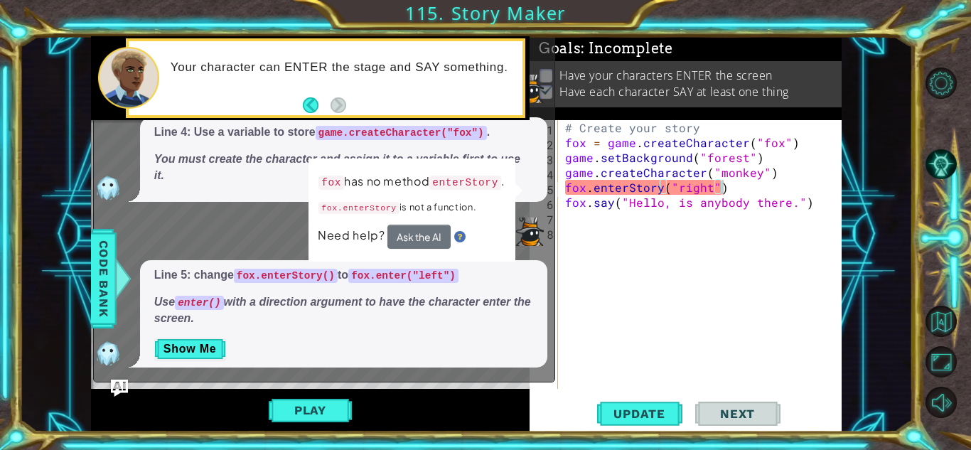
click at [332, 402] on button "Play" at bounding box center [310, 410] width 83 height 27
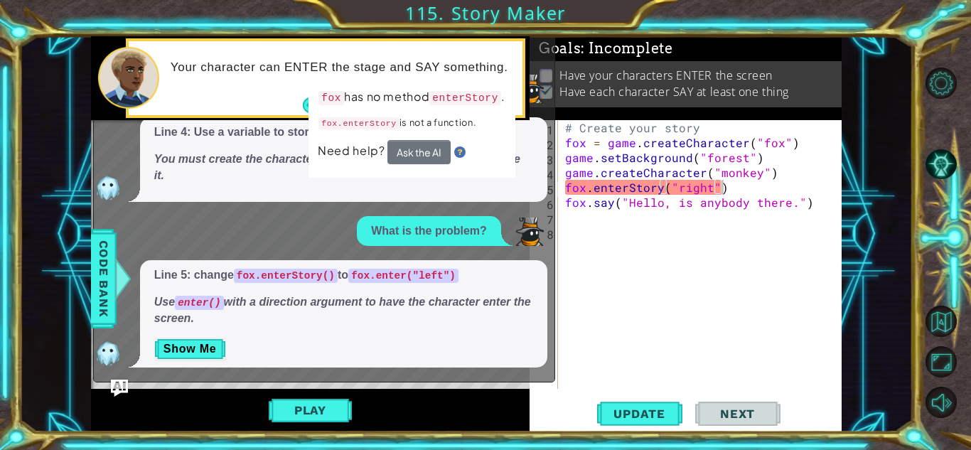
drag, startPoint x: 515, startPoint y: 307, endPoint x: 521, endPoint y: 340, distance: 34.0
click at [521, 340] on div "Line 5: change fox.enterStory() to fox.enter("left") Use enter() with a directi…" at bounding box center [343, 313] width 407 height 107
click at [462, 154] on img at bounding box center [460, 151] width 11 height 11
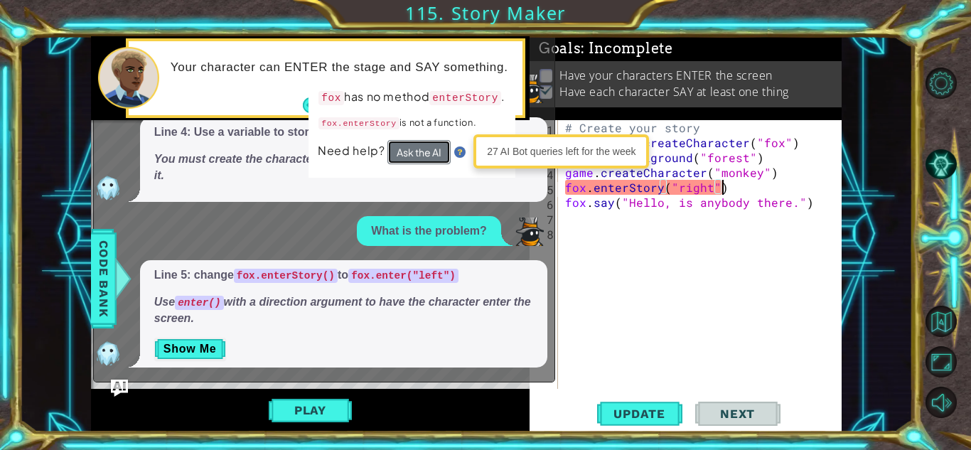
click at [436, 150] on button "Ask the AI" at bounding box center [418, 152] width 63 height 24
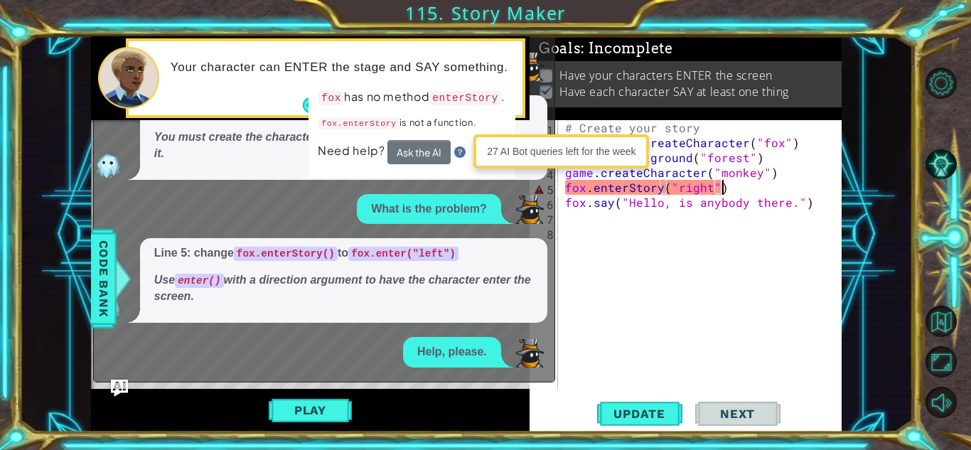
scroll to position [159, 0]
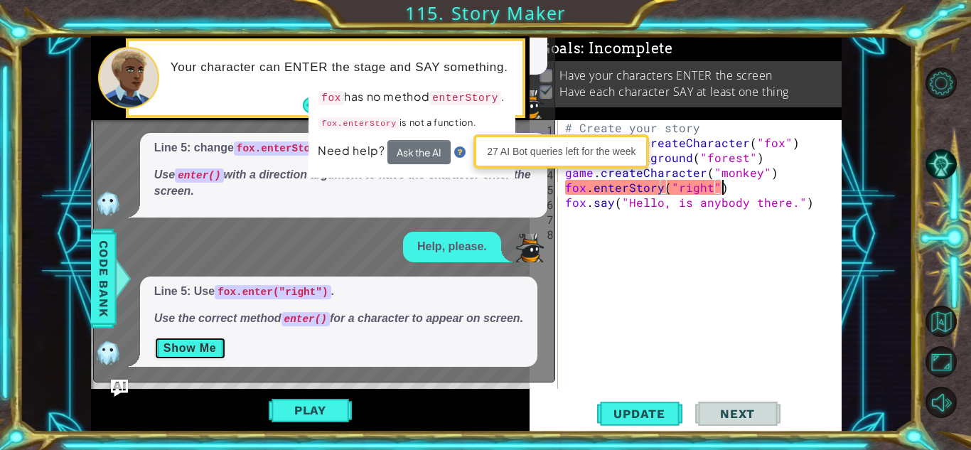
click at [188, 352] on button "Show Me" at bounding box center [190, 348] width 72 height 23
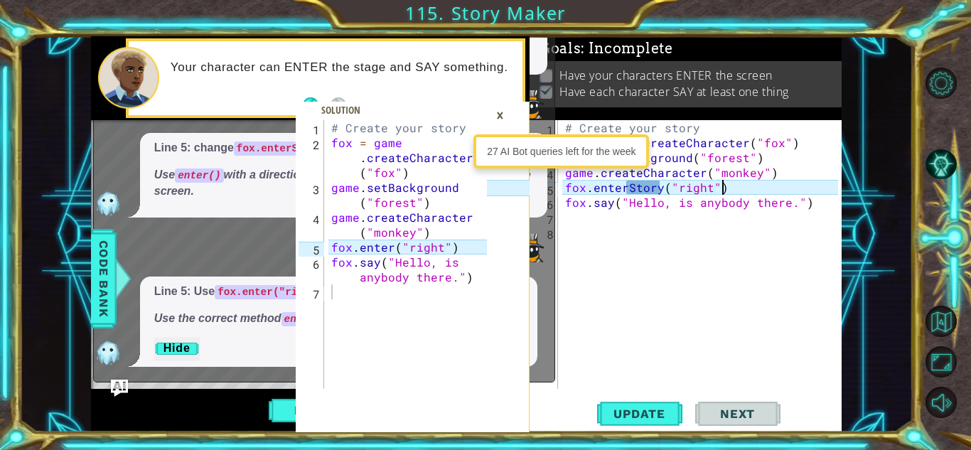
click at [499, 120] on div "×" at bounding box center [500, 115] width 22 height 24
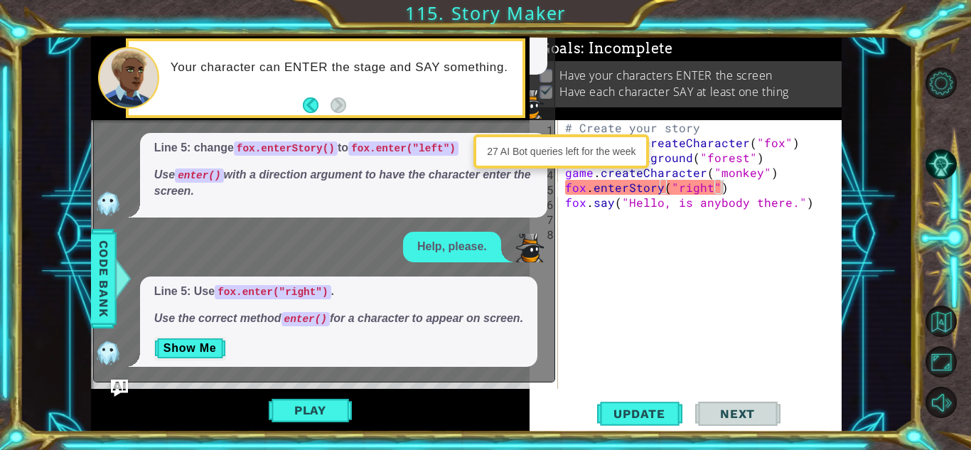
click at [707, 195] on div "# Create your story fox = game . createCharacter ( "fox" ) game . setBackground…" at bounding box center [703, 269] width 283 height 299
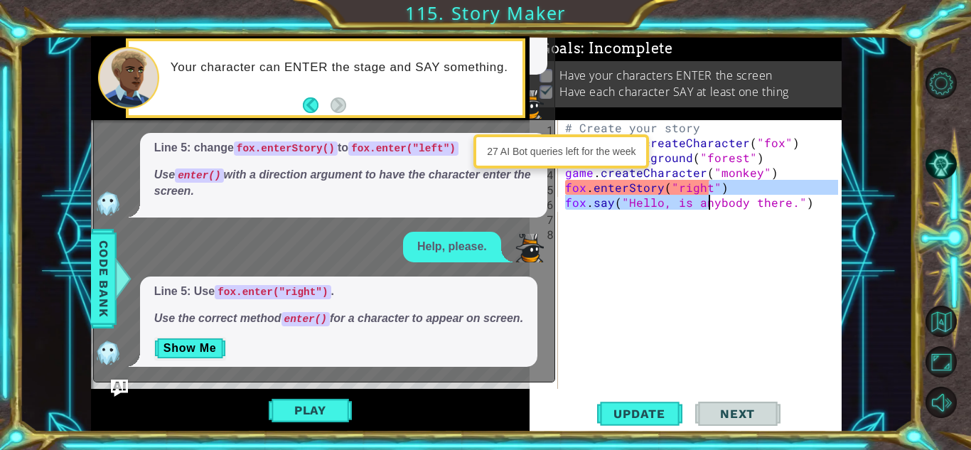
click at [724, 188] on div "# Create your story fox = game . createCharacter ( "fox" ) game . setBackground…" at bounding box center [700, 254] width 276 height 269
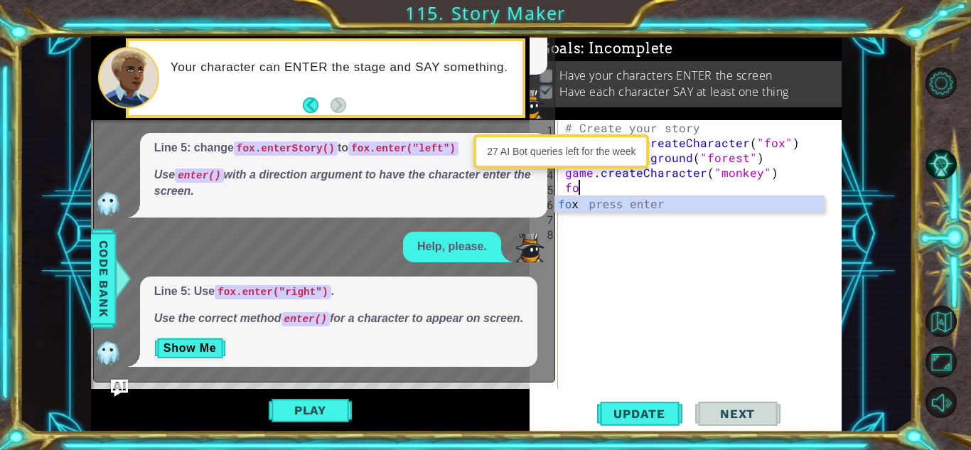
scroll to position [0, 0]
type textarea "f"
type textarea "game.createCharacter("monkey")"
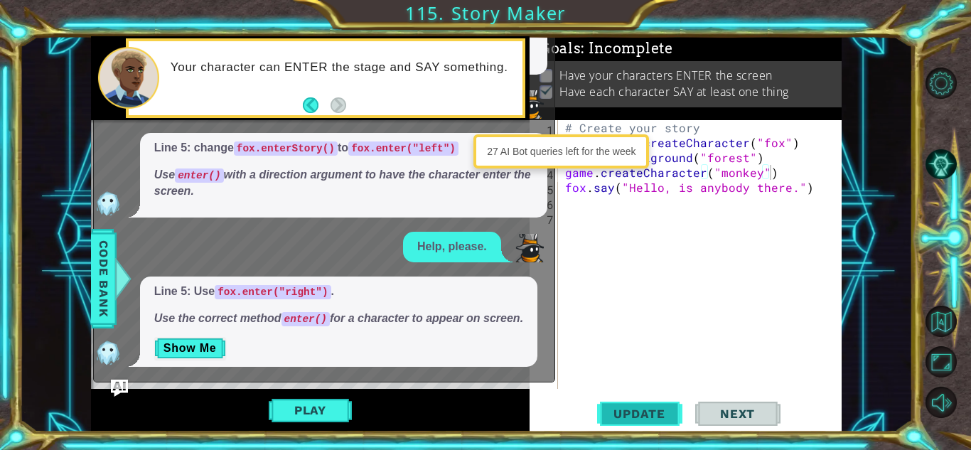
click at [652, 420] on button "Update" at bounding box center [639, 413] width 85 height 31
click at [653, 414] on span "Update" at bounding box center [639, 414] width 80 height 14
click at [307, 103] on button "Back" at bounding box center [317, 105] width 28 height 16
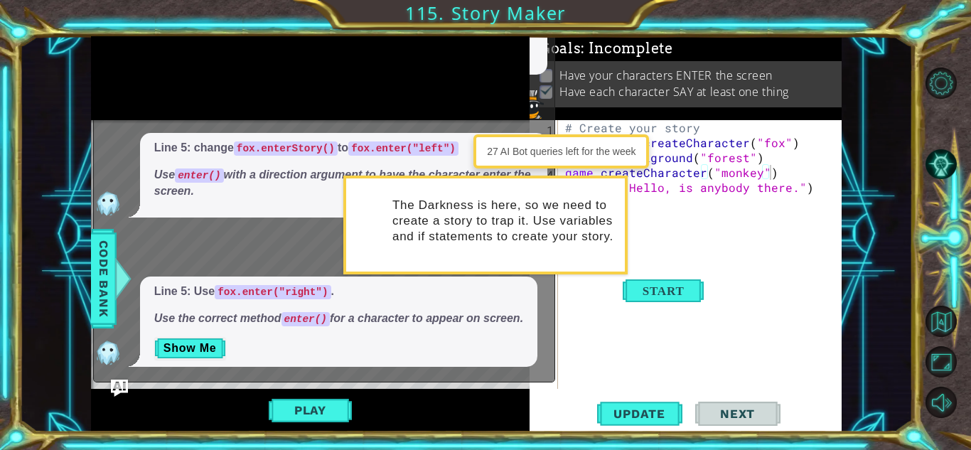
click at [307, 103] on div "monkey = game.createCharacter("monkey") 1 2 3 4 5 6 7 # Create your story fox =…" at bounding box center [485, 225] width 971 height 450
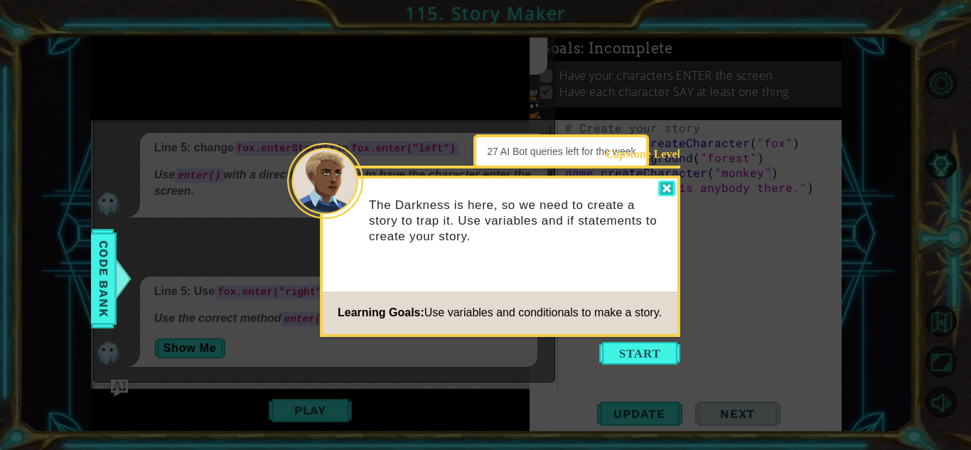
click at [667, 186] on div at bounding box center [666, 189] width 17 height 16
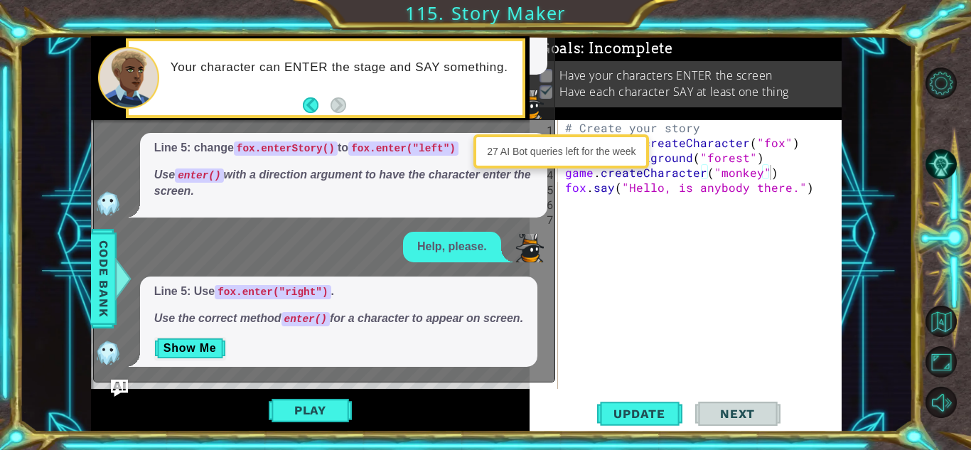
drag, startPoint x: 460, startPoint y: 286, endPoint x: 417, endPoint y: 241, distance: 62.8
click at [486, 232] on div "??? Line 4: fox is set to s , which is not defined. Assign fox a character crea…" at bounding box center [321, 93] width 454 height 549
drag, startPoint x: 493, startPoint y: 257, endPoint x: 495, endPoint y: 333, distance: 76.1
click at [495, 333] on div "??? Line 4: fox is set to s , which is not defined. Assign fox a character crea…" at bounding box center [321, 93] width 454 height 549
